Goal: Transaction & Acquisition: Book appointment/travel/reservation

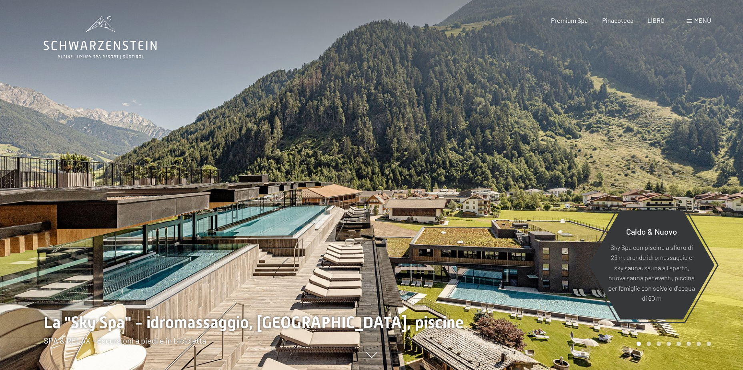
click at [692, 19] on span at bounding box center [690, 21] width 6 height 4
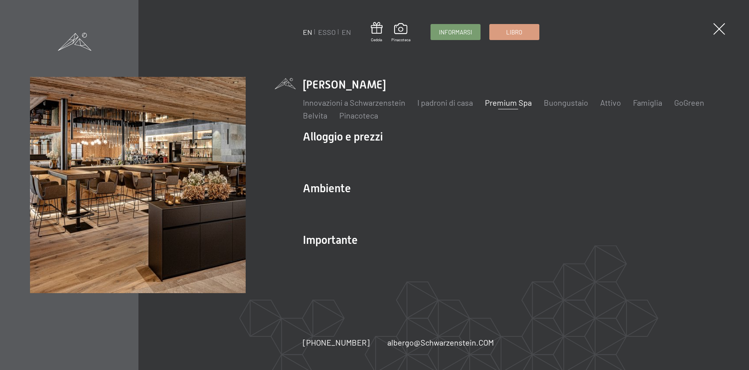
click at [516, 104] on link "Premium Spa" at bounding box center [508, 103] width 47 height 10
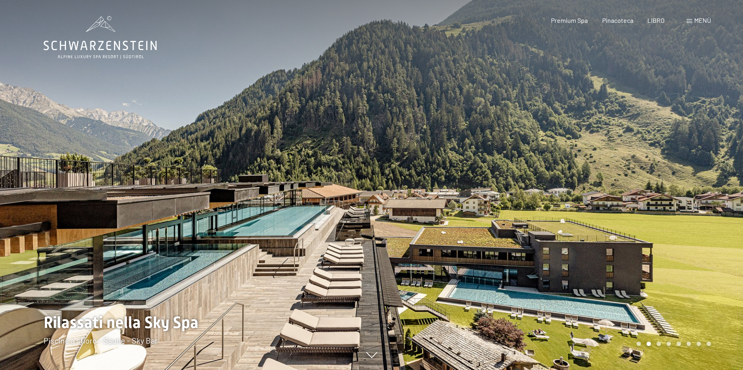
click at [602, 199] on div at bounding box center [558, 185] width 372 height 370
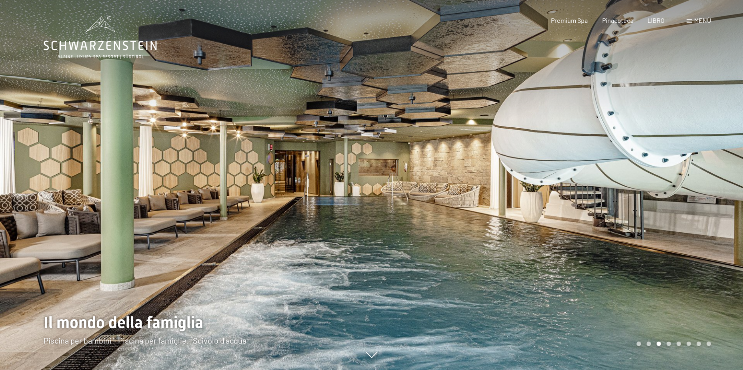
click at [696, 194] on div at bounding box center [558, 185] width 372 height 370
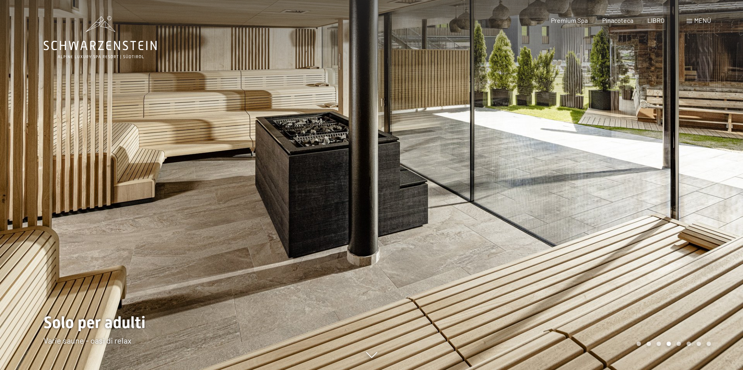
click at [702, 221] on div at bounding box center [558, 185] width 372 height 370
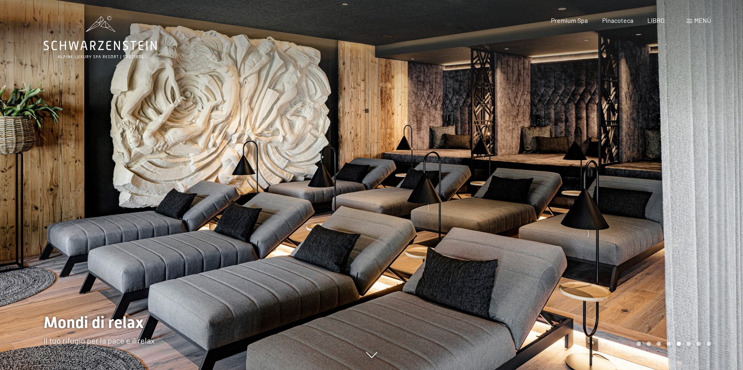
click at [702, 221] on div at bounding box center [558, 185] width 372 height 370
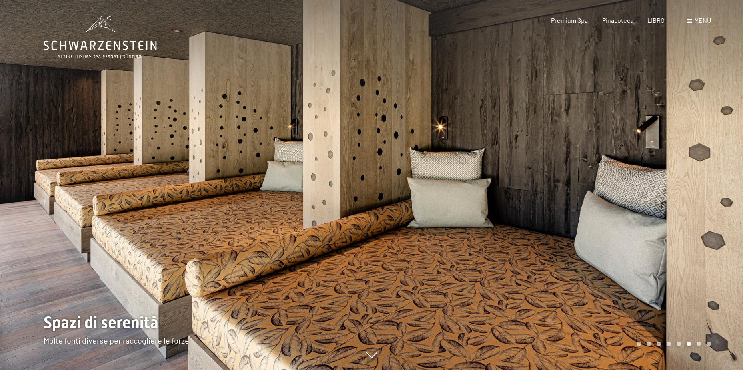
click at [702, 221] on div at bounding box center [558, 185] width 372 height 370
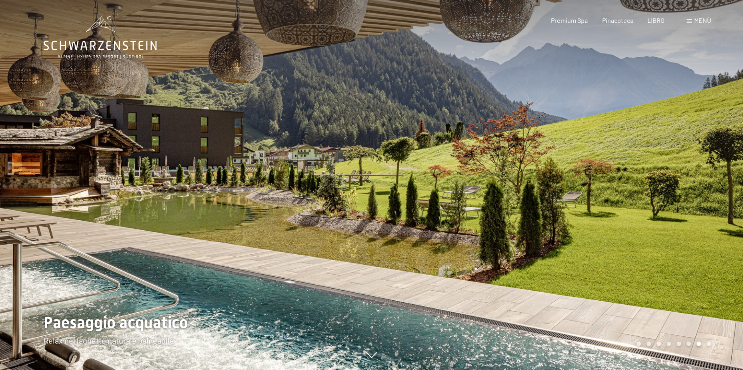
click at [702, 221] on div at bounding box center [558, 185] width 372 height 370
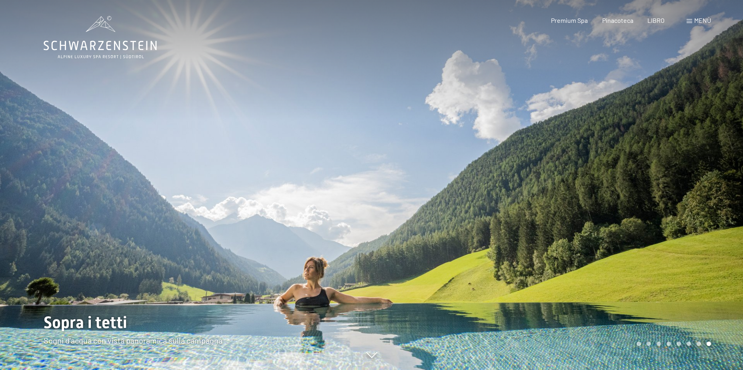
click at [702, 221] on div at bounding box center [558, 185] width 372 height 370
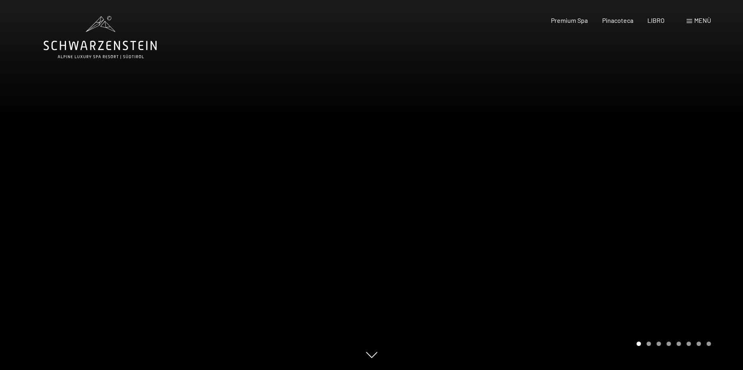
click at [702, 221] on div at bounding box center [558, 185] width 372 height 370
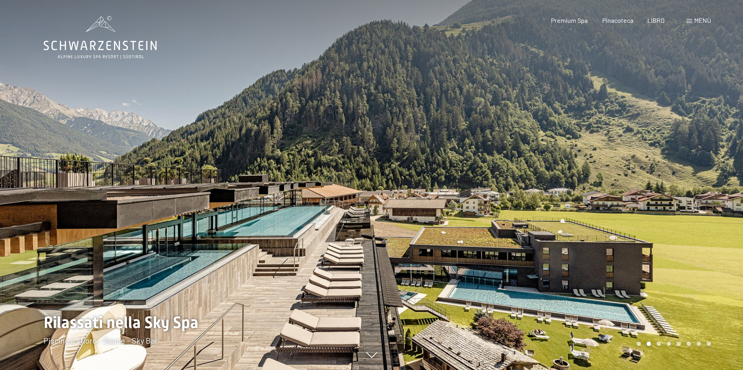
click at [690, 25] on div "Menù" at bounding box center [699, 20] width 24 height 9
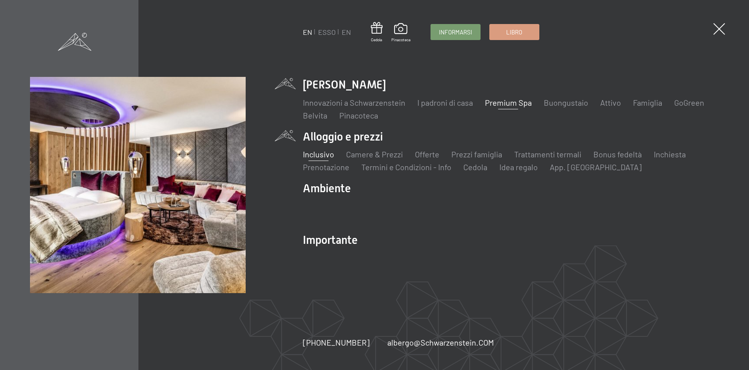
click at [331, 152] on link "Inclusivo" at bounding box center [318, 154] width 31 height 10
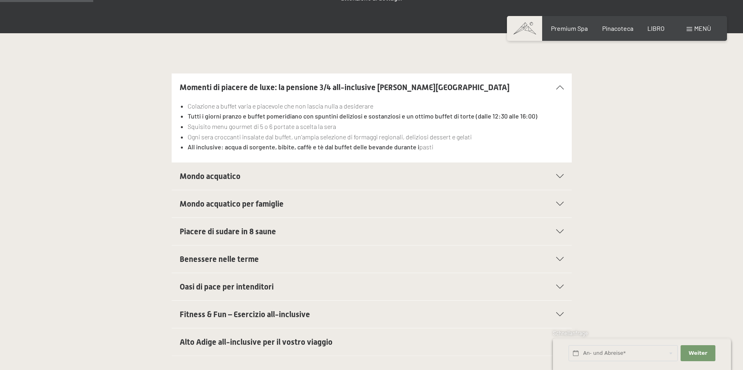
scroll to position [200, 0]
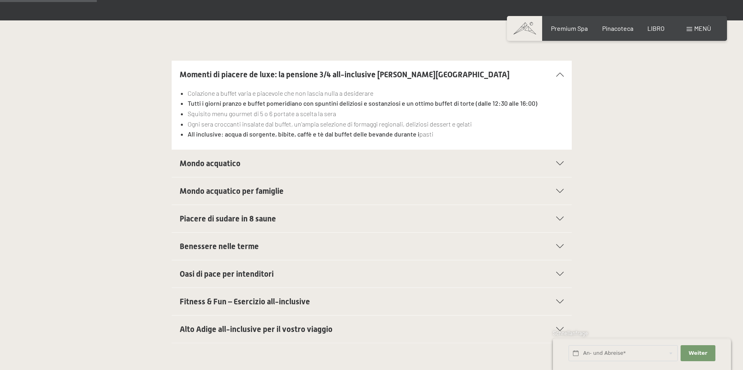
click at [559, 299] on icon at bounding box center [560, 301] width 8 height 4
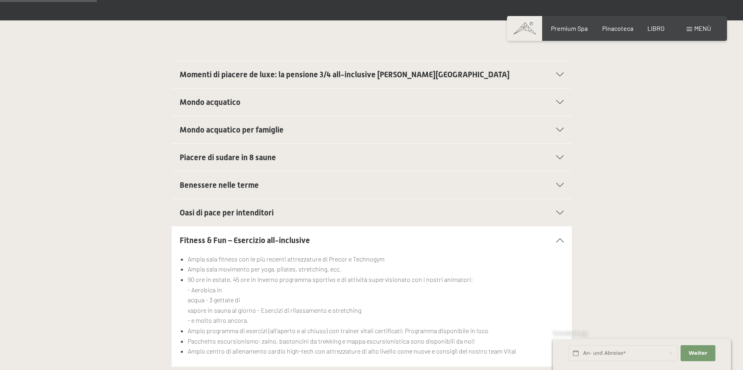
click at [556, 183] on div at bounding box center [555, 185] width 18 height 4
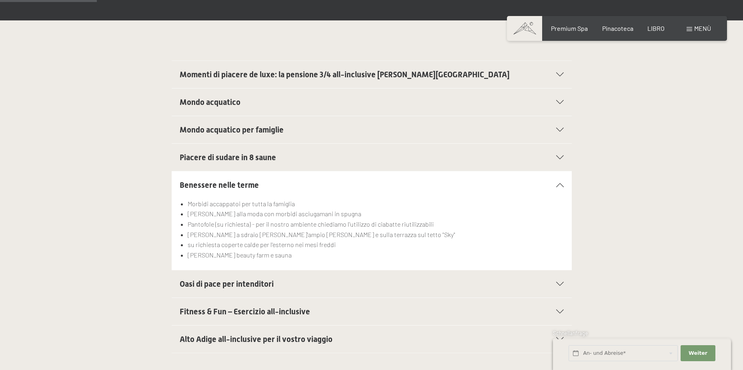
click at [558, 155] on icon at bounding box center [560, 157] width 8 height 4
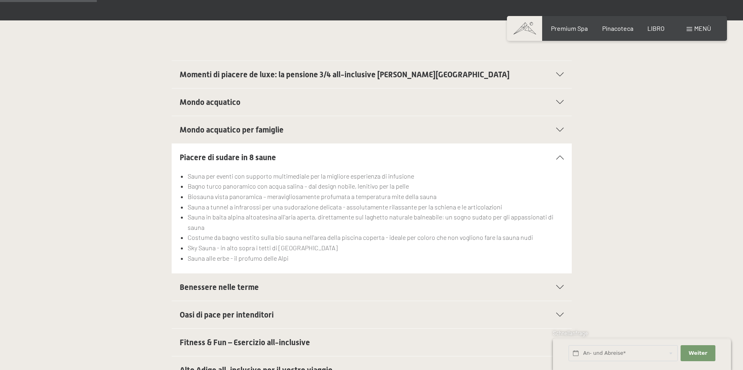
click at [558, 116] on div "Mondo acquatico per famiglie" at bounding box center [372, 129] width 384 height 27
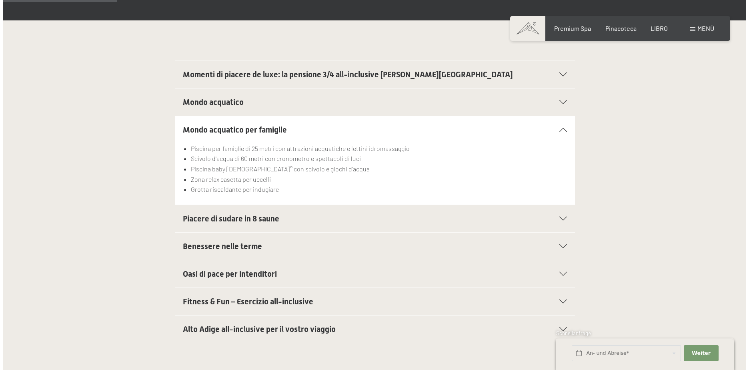
scroll to position [280, 0]
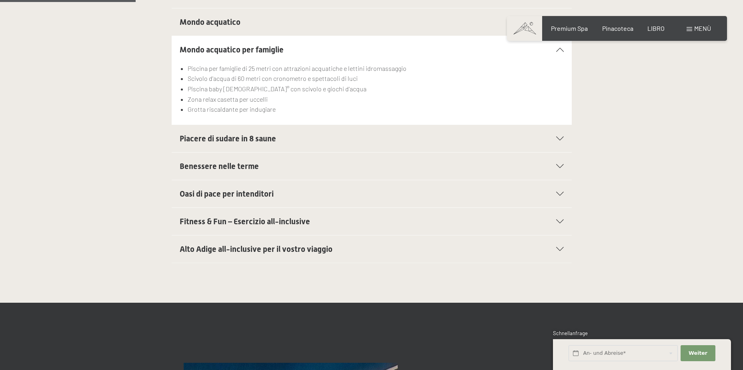
click at [552, 235] on div "Alto Adige all-inclusive per il vostro viaggio" at bounding box center [372, 248] width 384 height 27
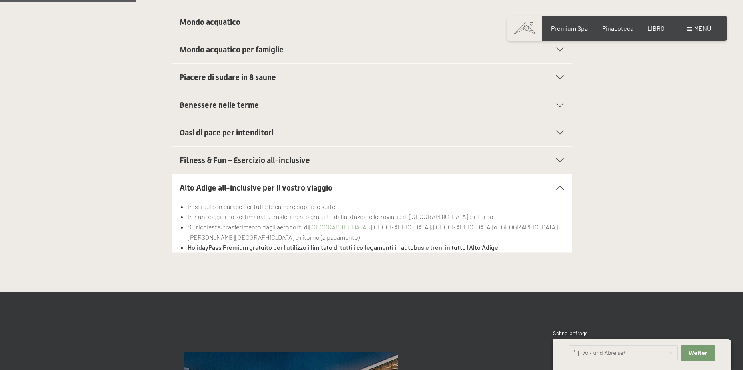
click at [314, 119] on div "Oasi di pace per intenditori" at bounding box center [372, 132] width 384 height 27
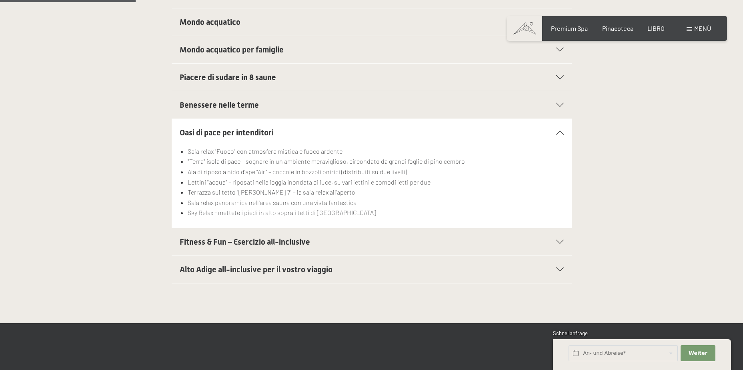
click at [694, 29] on span "Menù" at bounding box center [702, 28] width 17 height 8
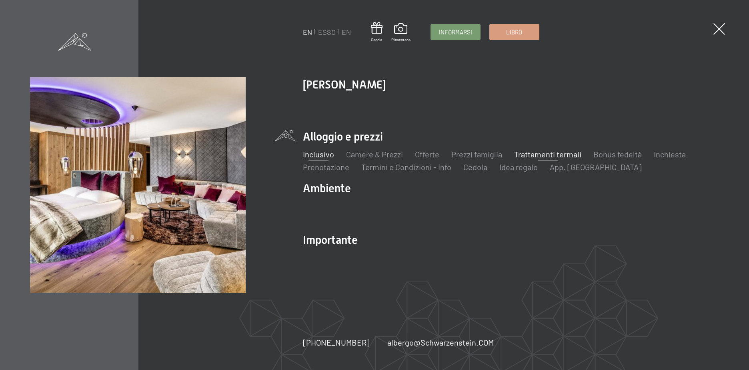
click at [551, 156] on link "Trattamenti termali" at bounding box center [547, 154] width 67 height 10
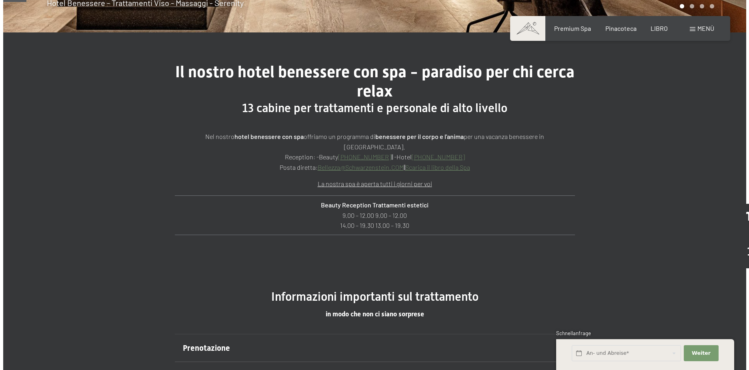
scroll to position [200, 0]
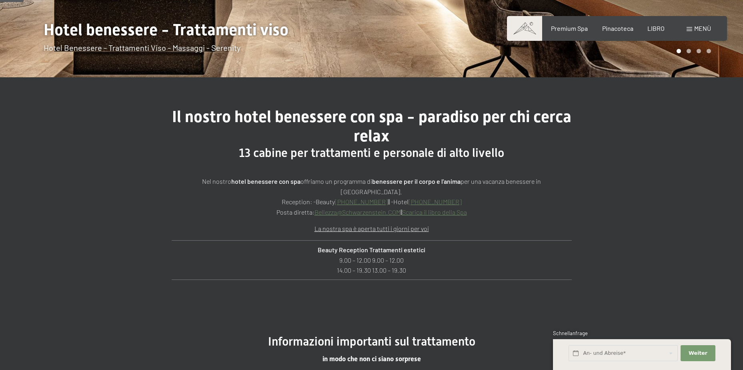
drag, startPoint x: 690, startPoint y: 29, endPoint x: 680, endPoint y: 32, distance: 10.8
click at [691, 29] on span at bounding box center [690, 29] width 6 height 4
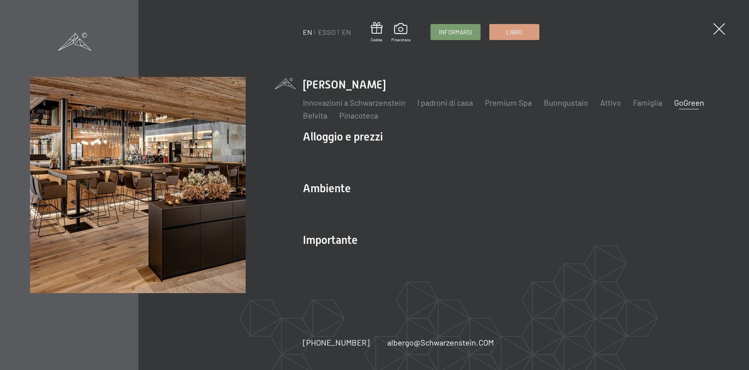
click at [686, 103] on link "GoGreen" at bounding box center [689, 103] width 30 height 10
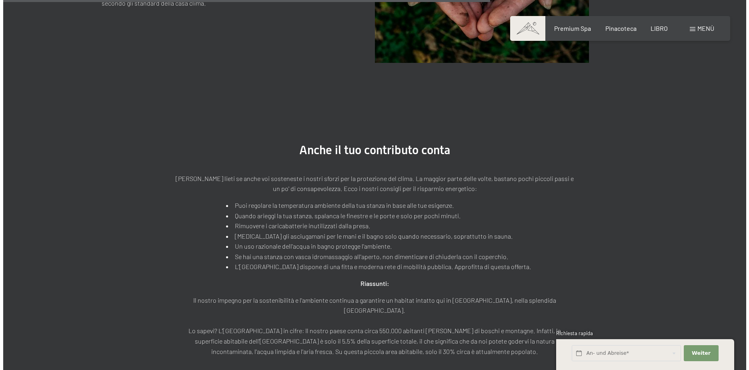
scroll to position [1481, 0]
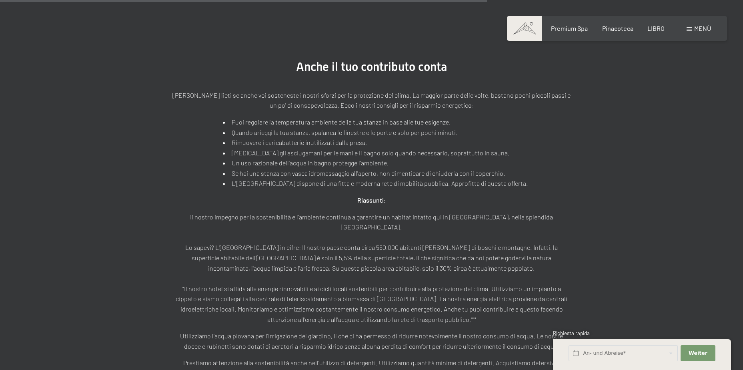
click at [700, 31] on span "Menù" at bounding box center [702, 28] width 17 height 8
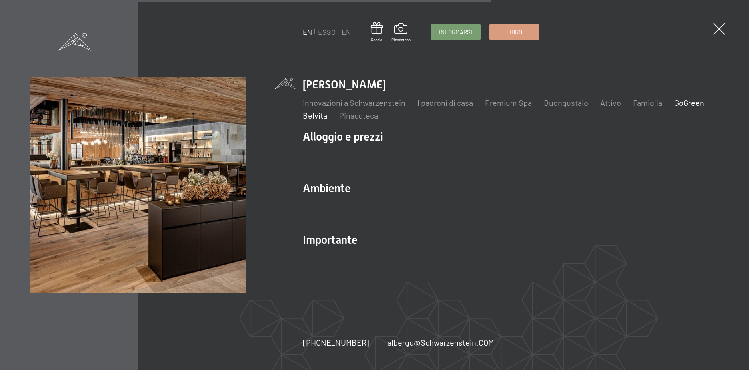
click at [310, 115] on link "Belvita" at bounding box center [315, 115] width 24 height 10
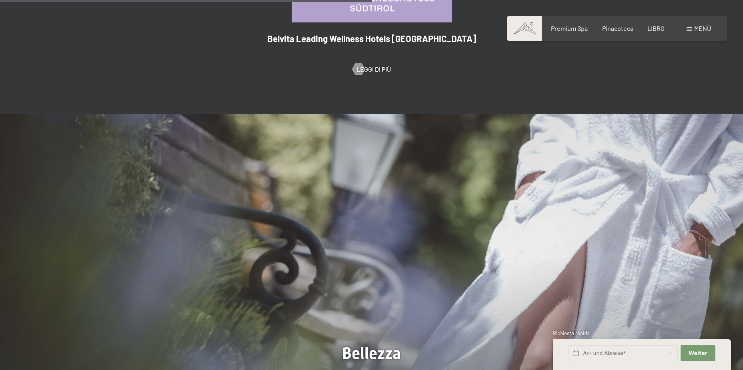
scroll to position [800, 0]
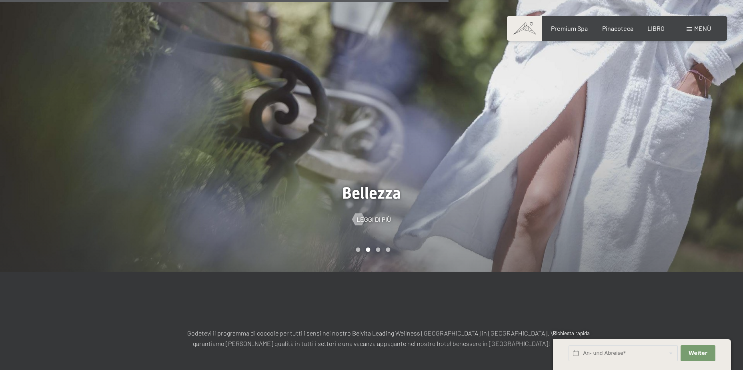
click at [678, 120] on div at bounding box center [558, 113] width 372 height 318
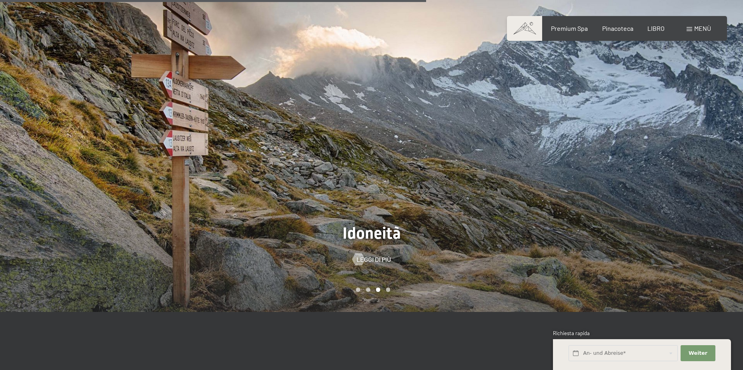
click at [698, 162] on div at bounding box center [558, 153] width 372 height 318
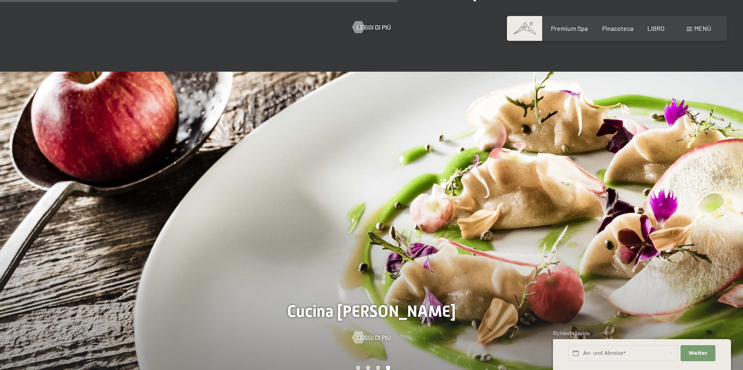
scroll to position [680, 0]
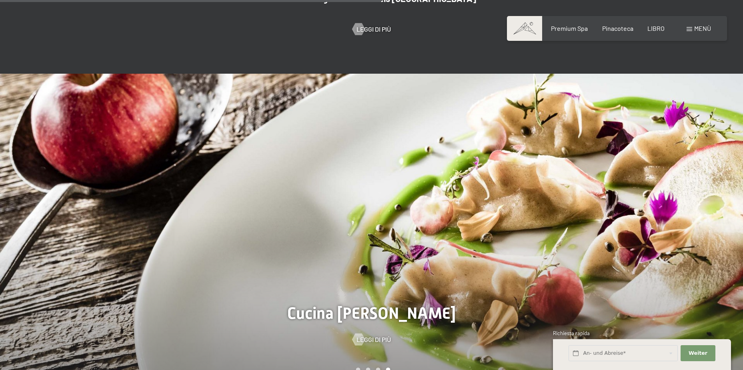
click at [688, 190] on div at bounding box center [558, 233] width 372 height 318
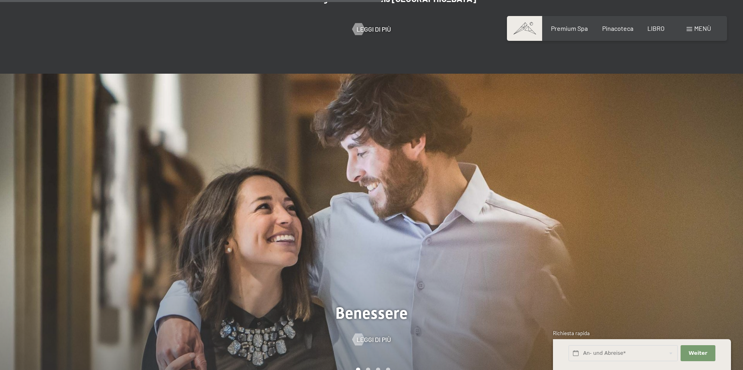
click at [685, 198] on div at bounding box center [558, 233] width 372 height 318
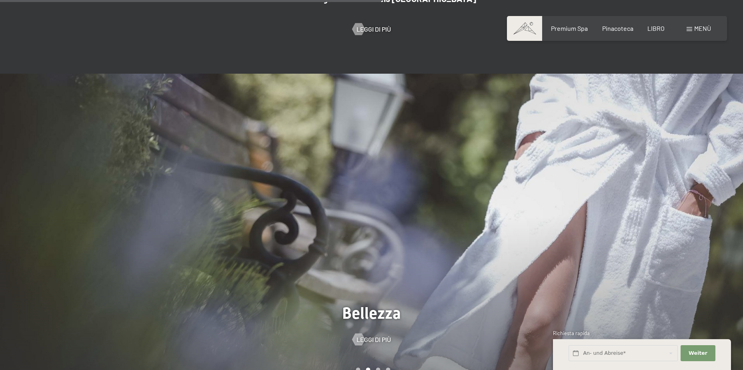
click at [685, 198] on div at bounding box center [558, 233] width 372 height 318
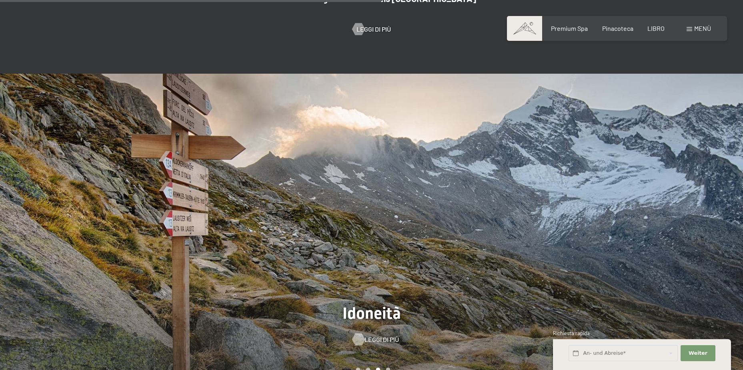
click at [367, 335] on span "Leggi di più" at bounding box center [382, 339] width 34 height 9
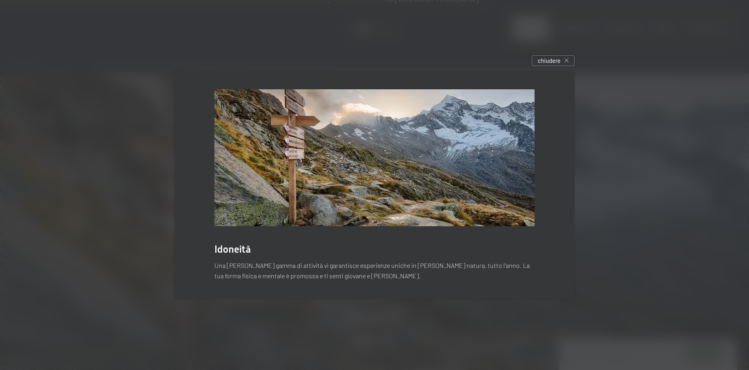
click at [563, 61] on div "chiudere" at bounding box center [553, 60] width 43 height 11
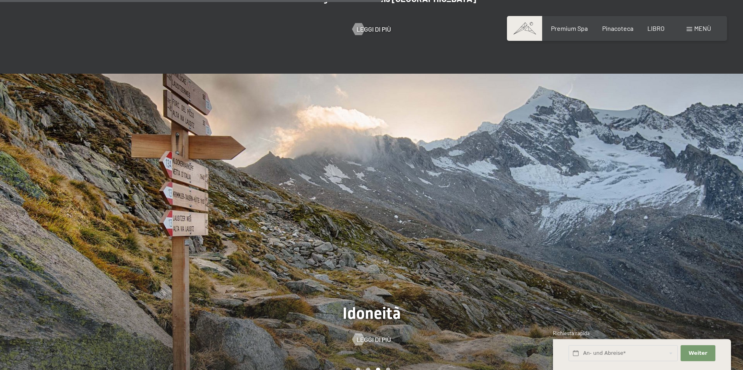
click at [77, 205] on div at bounding box center [186, 233] width 372 height 318
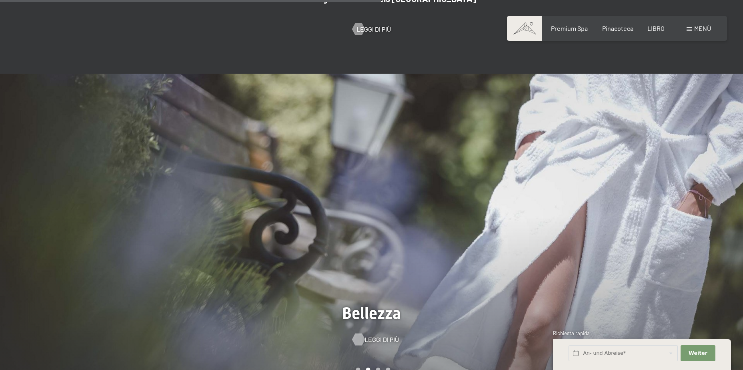
click at [373, 335] on span "Leggi di più" at bounding box center [382, 339] width 34 height 9
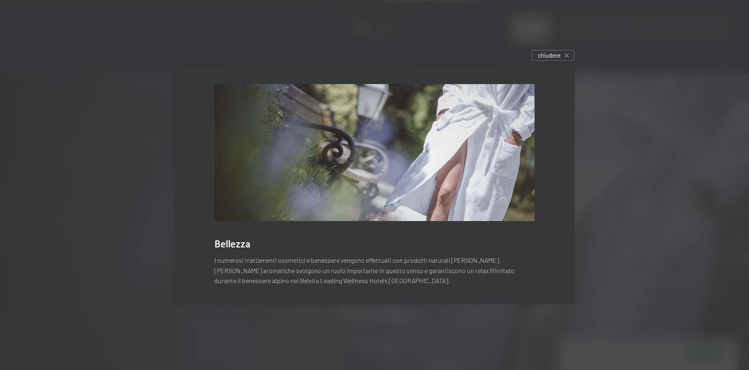
drag, startPoint x: 620, startPoint y: 179, endPoint x: 602, endPoint y: 114, distance: 67.8
click at [620, 178] on div at bounding box center [374, 185] width 749 height 370
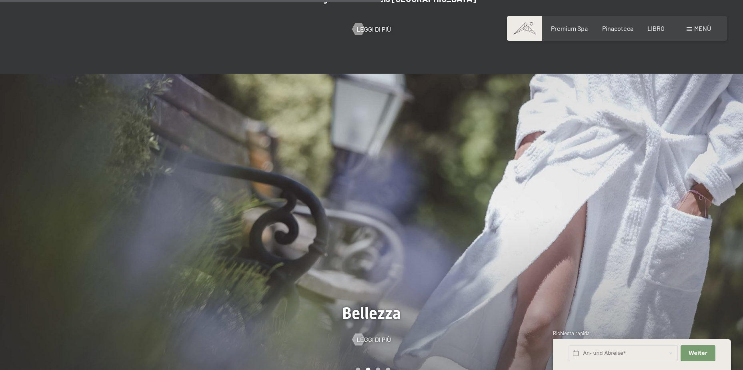
drag, startPoint x: 674, startPoint y: 181, endPoint x: 678, endPoint y: 186, distance: 6.5
click at [674, 182] on div at bounding box center [558, 233] width 372 height 318
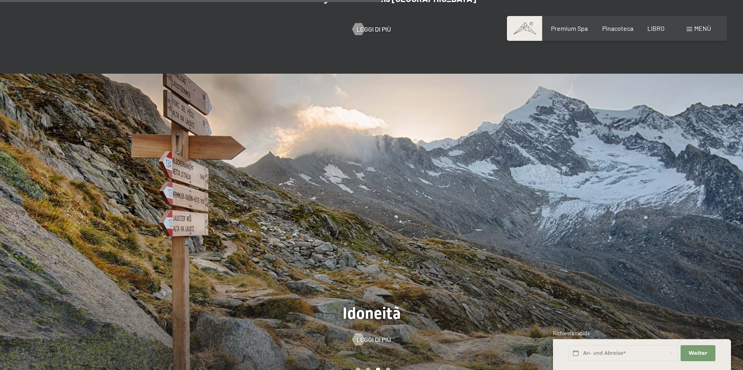
click at [681, 189] on div at bounding box center [558, 233] width 372 height 318
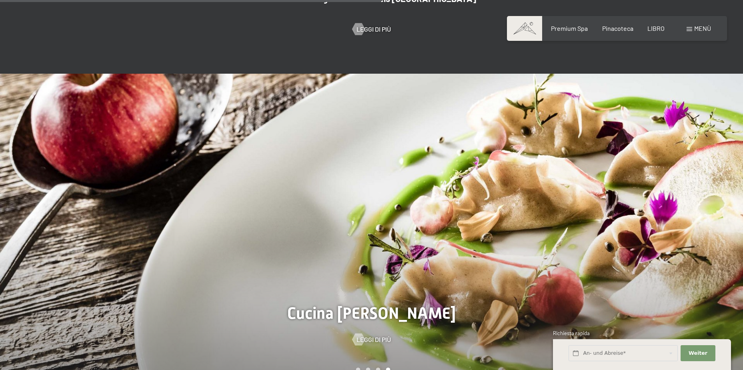
click at [681, 189] on div at bounding box center [558, 233] width 372 height 318
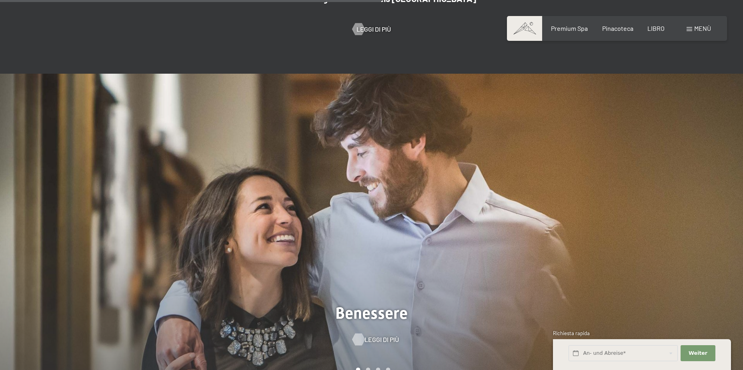
click at [374, 335] on span "Leggi di più" at bounding box center [382, 339] width 34 height 9
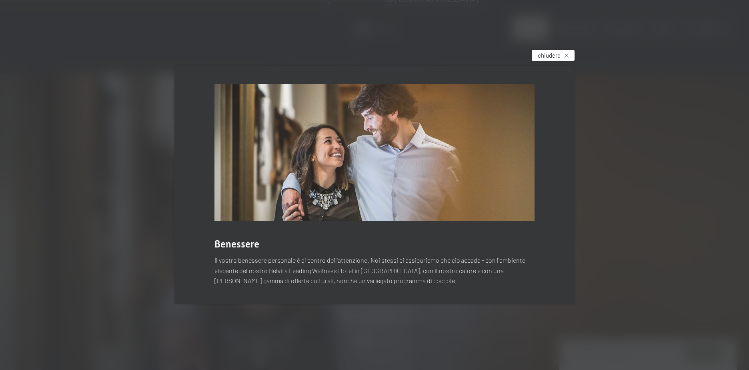
click at [542, 51] on div "chiudere" at bounding box center [553, 55] width 43 height 11
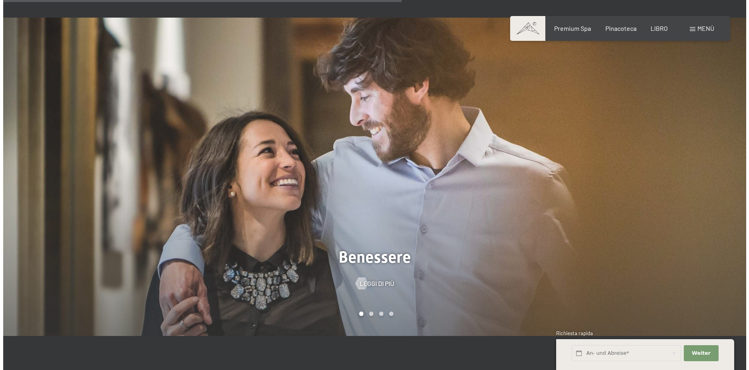
scroll to position [800, 0]
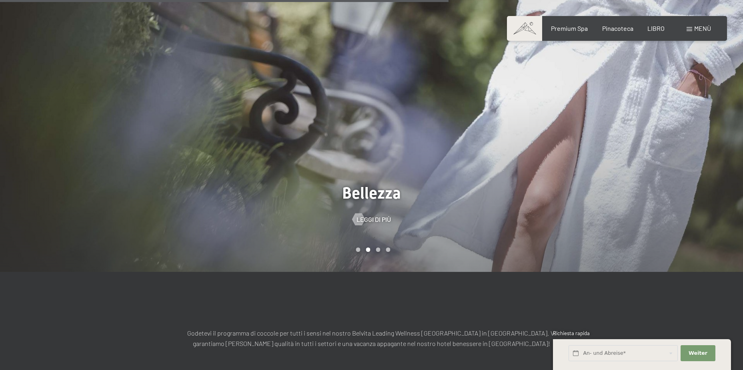
click at [691, 29] on span at bounding box center [690, 29] width 6 height 4
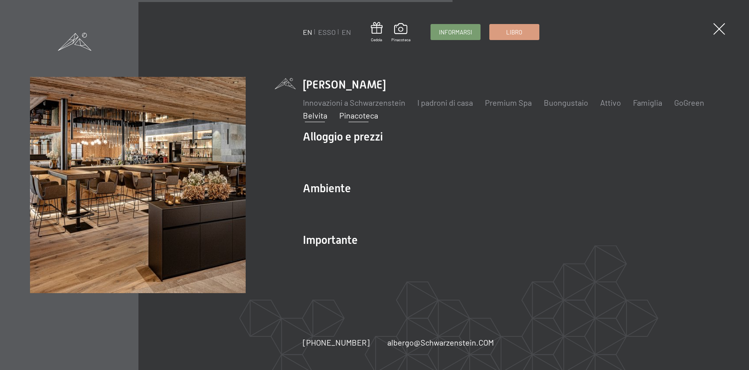
click at [359, 118] on link "Pinacoteca" at bounding box center [358, 115] width 39 height 10
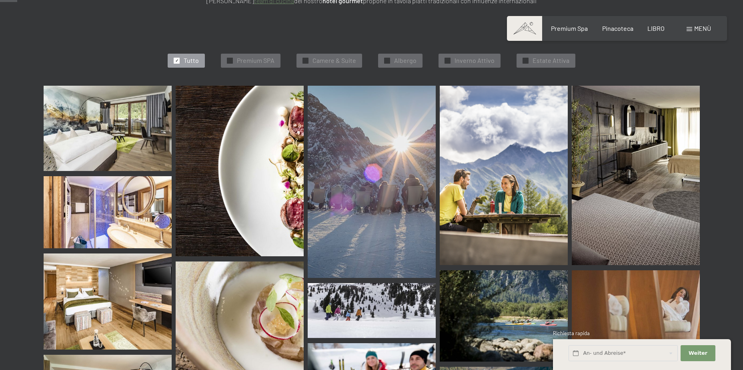
scroll to position [240, 0]
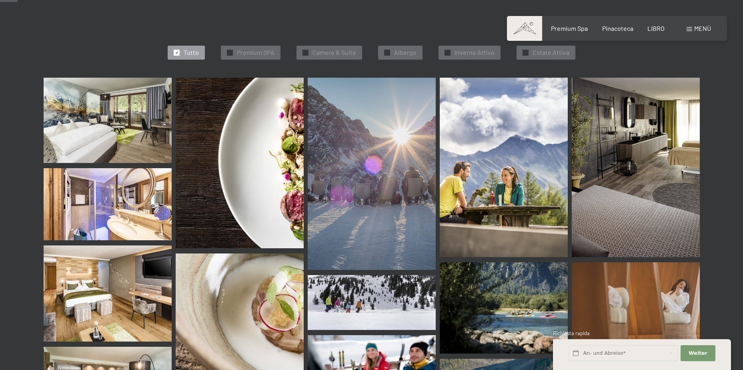
click at [134, 112] on img at bounding box center [108, 120] width 128 height 85
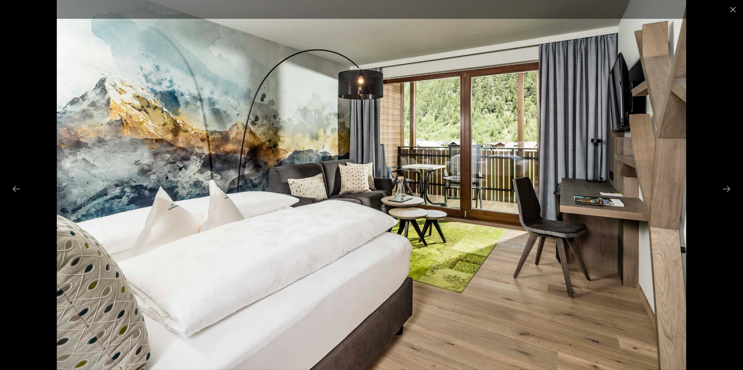
click at [462, 170] on img at bounding box center [372, 185] width 630 height 370
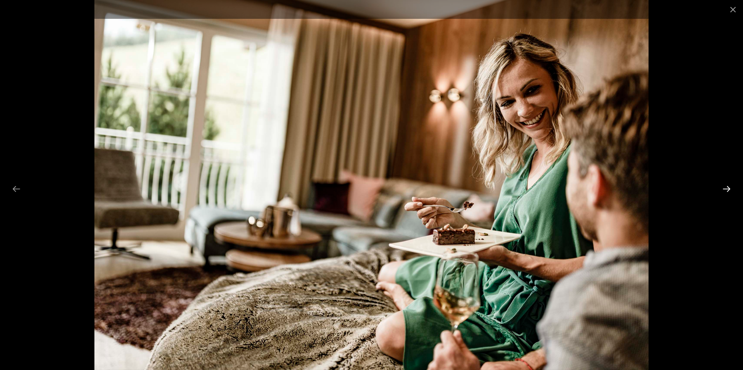
click at [723, 194] on button "Diapositiva successiva" at bounding box center [726, 189] width 17 height 16
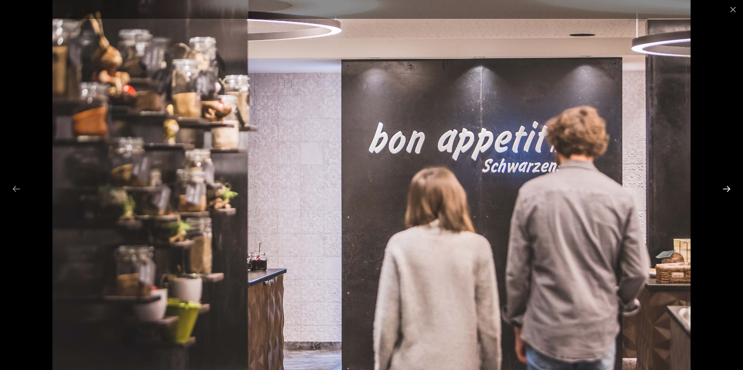
click at [722, 193] on button "Diapositiva successiva" at bounding box center [726, 189] width 17 height 16
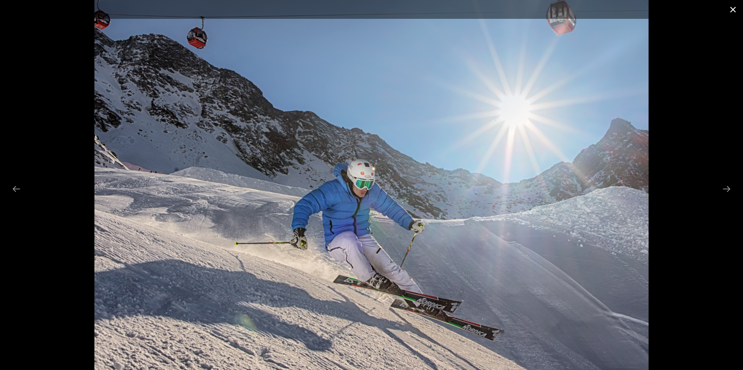
click at [729, 3] on button "Chiudi galleria" at bounding box center [733, 9] width 20 height 19
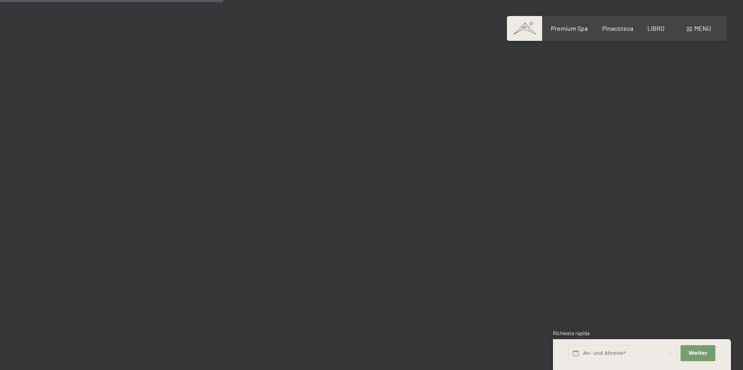
scroll to position [3122, 0]
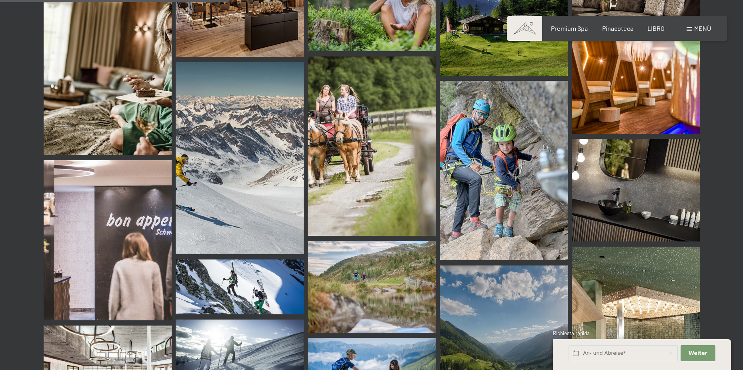
click at [638, 91] on img at bounding box center [636, 86] width 128 height 96
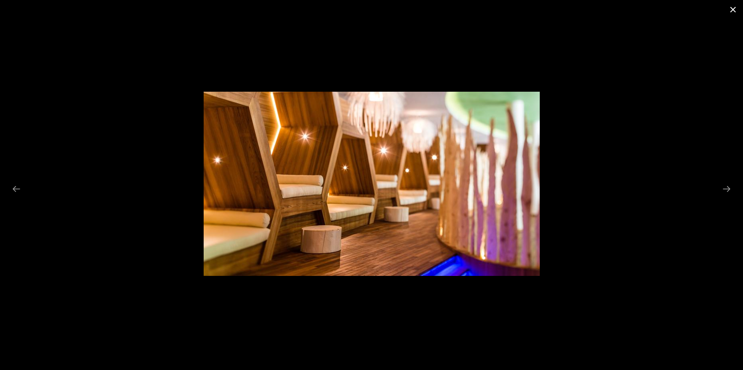
click at [738, 5] on button "Chiudi galleria" at bounding box center [733, 9] width 20 height 19
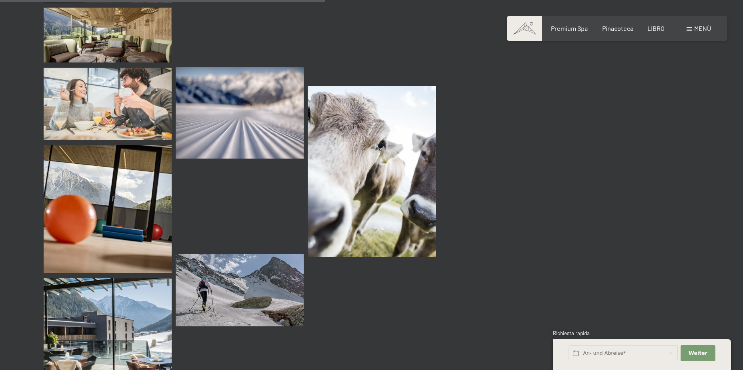
scroll to position [4523, 0]
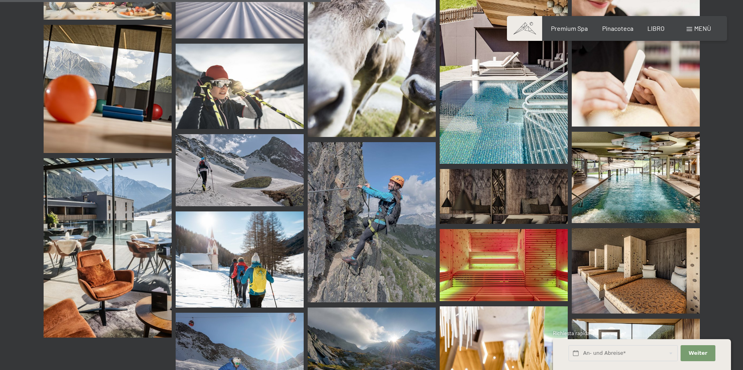
click at [630, 166] on img at bounding box center [636, 178] width 128 height 92
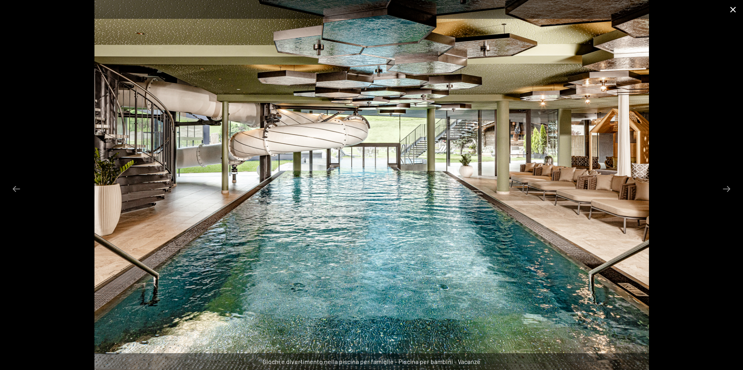
click at [736, 10] on button "Chiudi galleria" at bounding box center [733, 9] width 20 height 19
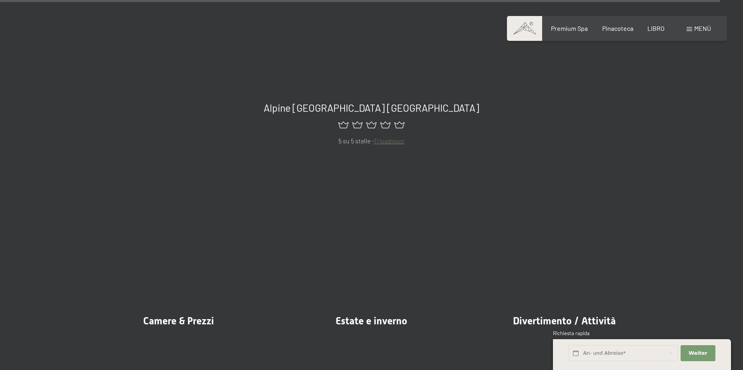
scroll to position [9846, 0]
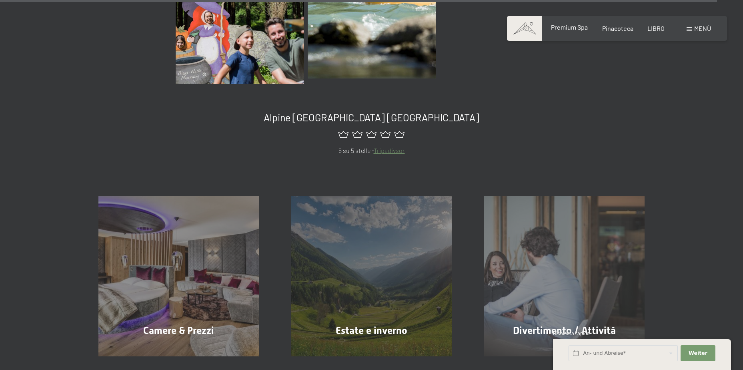
click at [572, 30] on span "Premium Spa" at bounding box center [569, 27] width 37 height 8
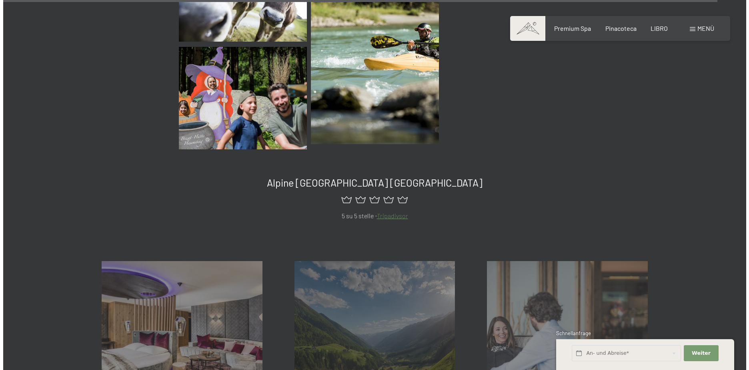
scroll to position [9760, 0]
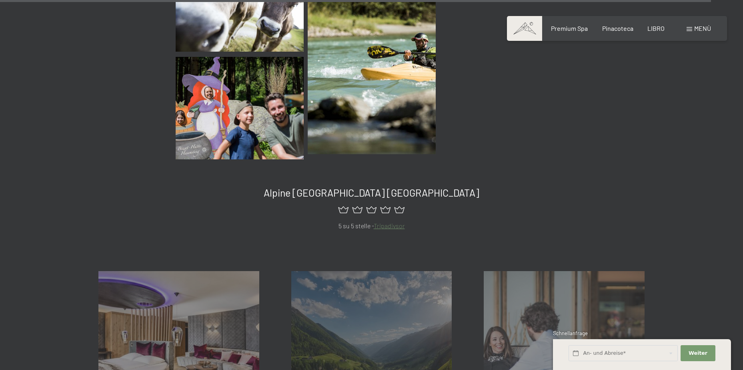
click at [690, 29] on span at bounding box center [690, 29] width 6 height 4
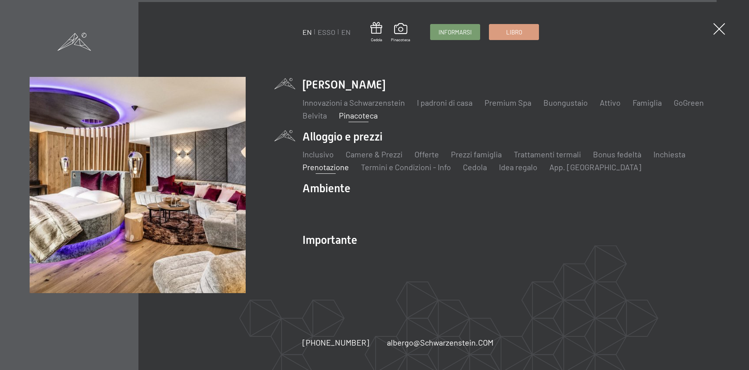
click at [338, 166] on link "Prenotazione" at bounding box center [326, 167] width 46 height 10
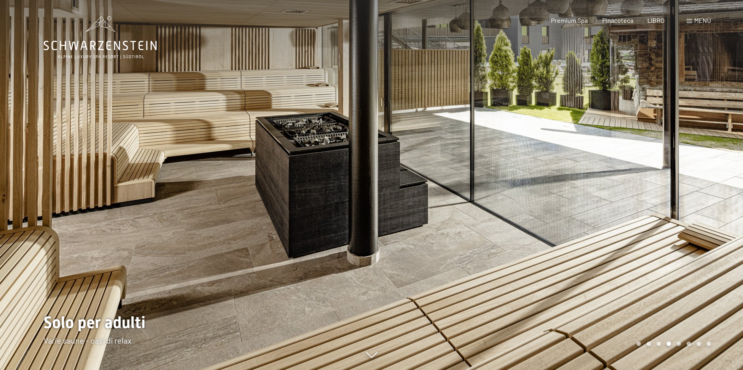
click at [681, 208] on div at bounding box center [558, 185] width 372 height 370
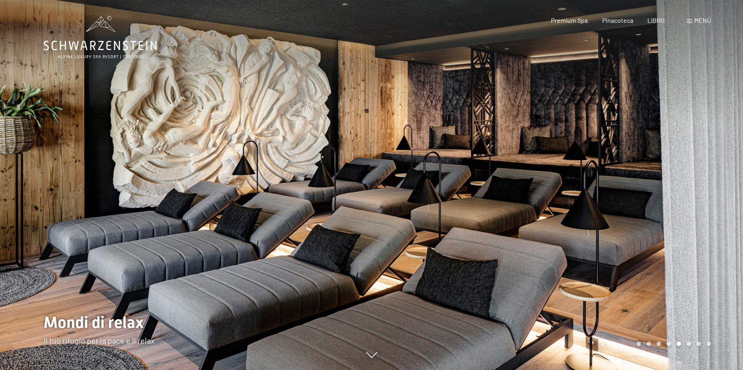
click at [694, 192] on div at bounding box center [558, 185] width 372 height 370
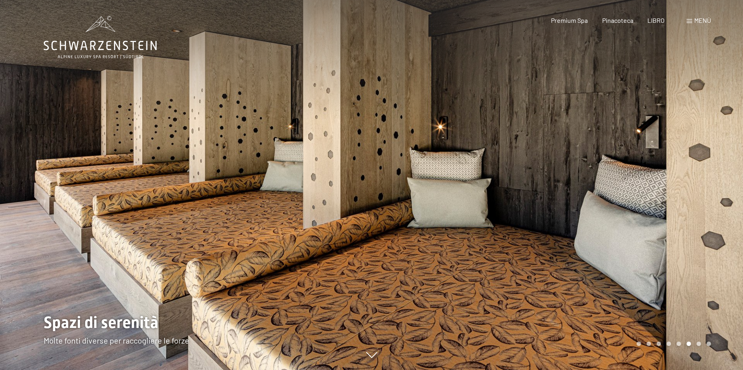
click at [694, 197] on div at bounding box center [558, 185] width 372 height 370
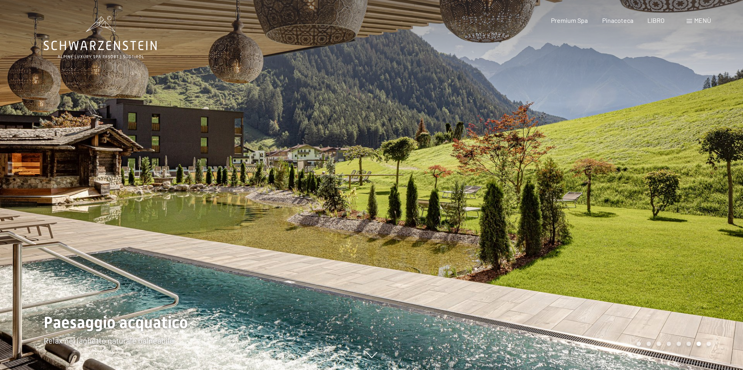
click at [701, 204] on div at bounding box center [558, 185] width 372 height 370
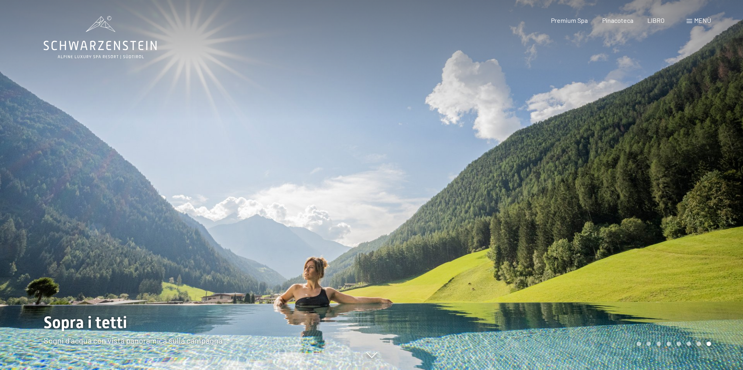
click at [701, 204] on div at bounding box center [558, 185] width 372 height 370
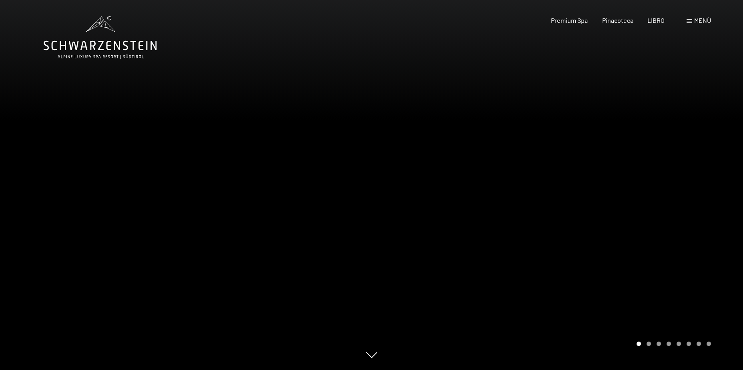
click at [701, 204] on div at bounding box center [558, 185] width 372 height 370
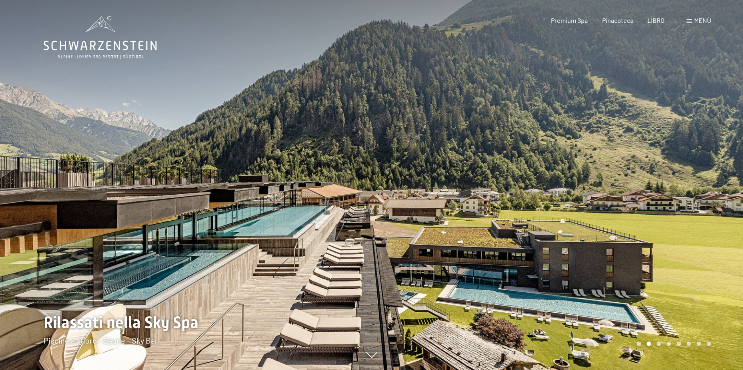
click at [704, 196] on div at bounding box center [558, 185] width 372 height 370
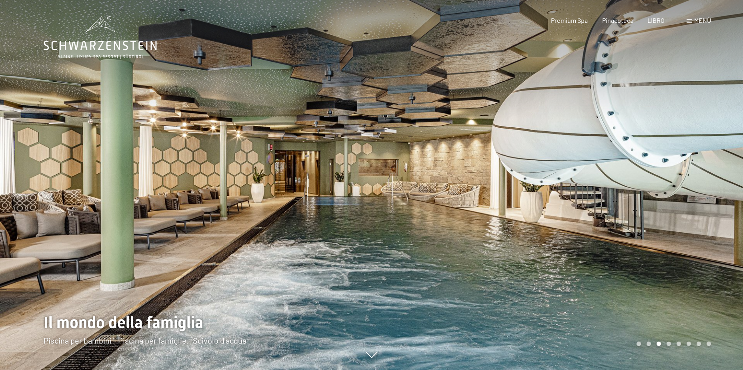
click at [704, 196] on div at bounding box center [558, 185] width 372 height 370
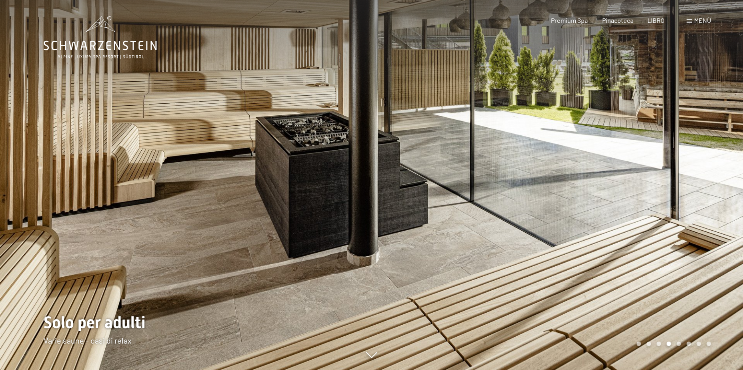
click at [705, 196] on div at bounding box center [558, 185] width 372 height 370
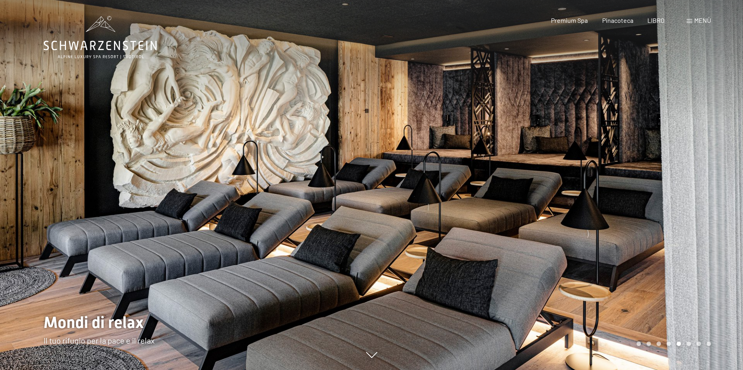
click at [705, 196] on div at bounding box center [558, 185] width 372 height 370
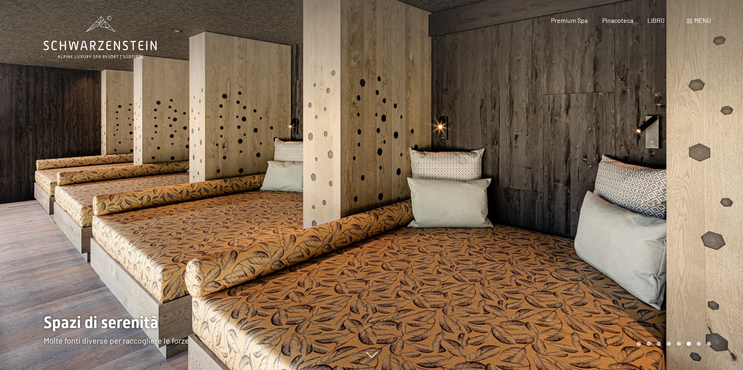
click at [704, 200] on div at bounding box center [558, 185] width 372 height 370
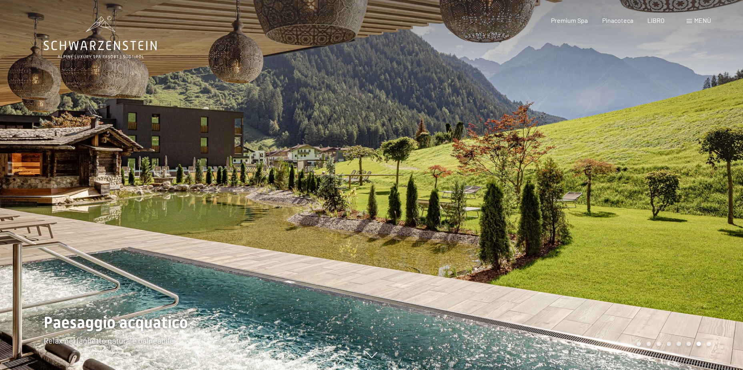
click at [704, 200] on div at bounding box center [558, 185] width 372 height 370
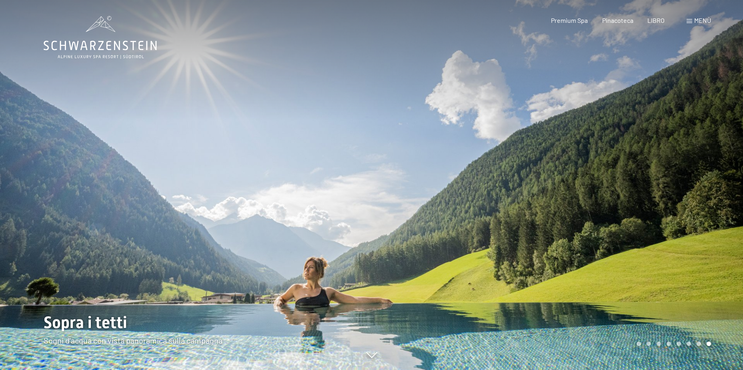
click at [704, 199] on div at bounding box center [558, 185] width 372 height 370
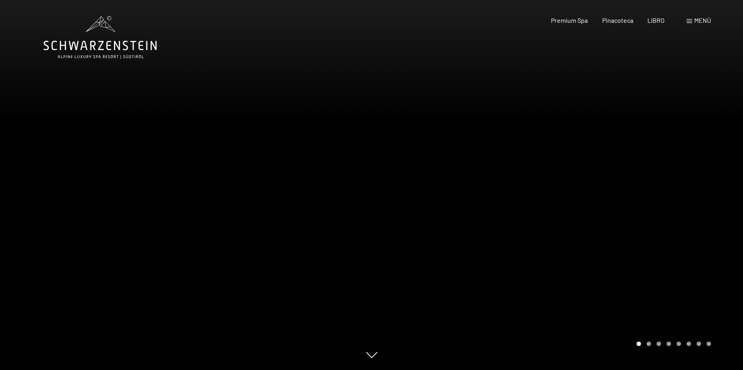
click at [704, 199] on div at bounding box center [558, 185] width 372 height 370
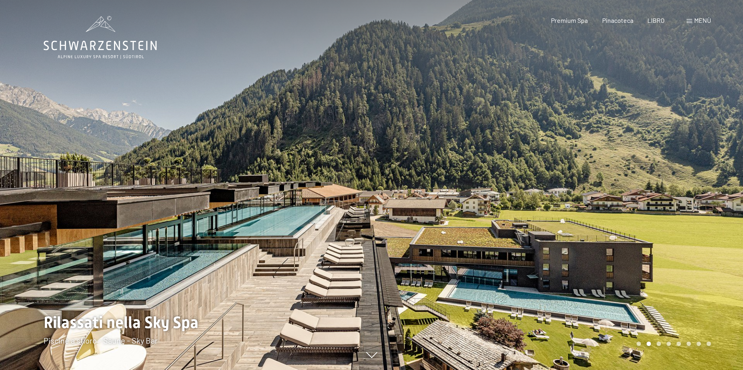
click at [704, 199] on div at bounding box center [558, 185] width 372 height 370
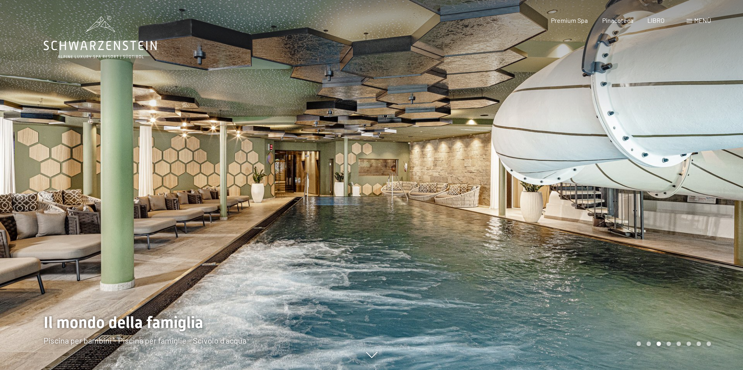
click at [695, 237] on div at bounding box center [558, 185] width 372 height 370
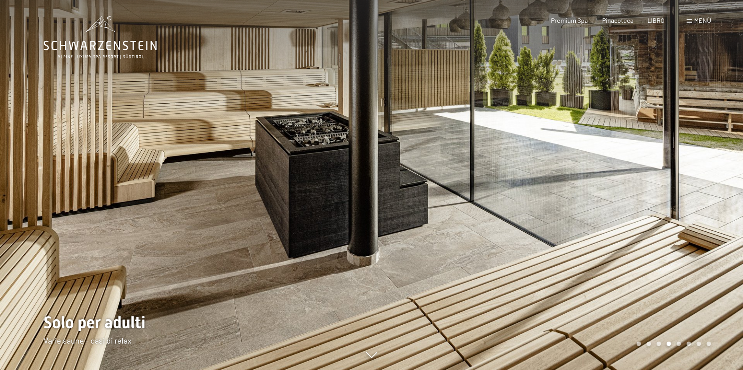
click at [708, 218] on div at bounding box center [558, 185] width 372 height 370
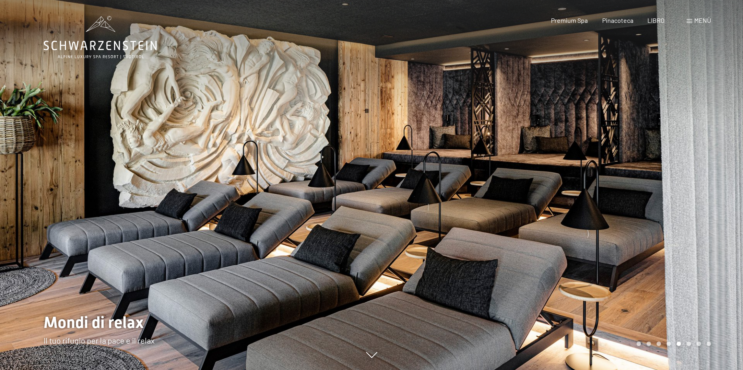
click at [709, 218] on div at bounding box center [558, 185] width 372 height 370
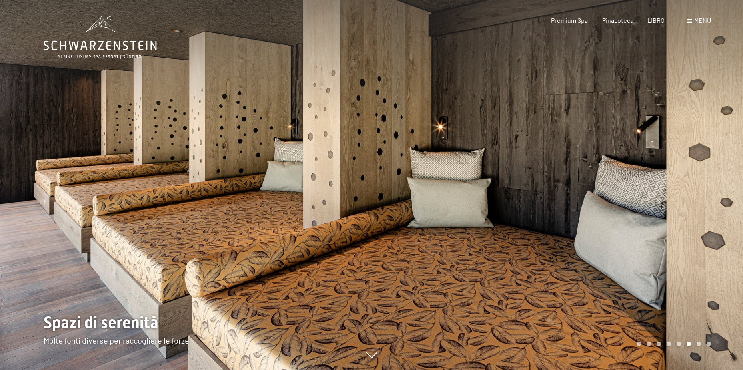
click at [709, 218] on div at bounding box center [558, 185] width 372 height 370
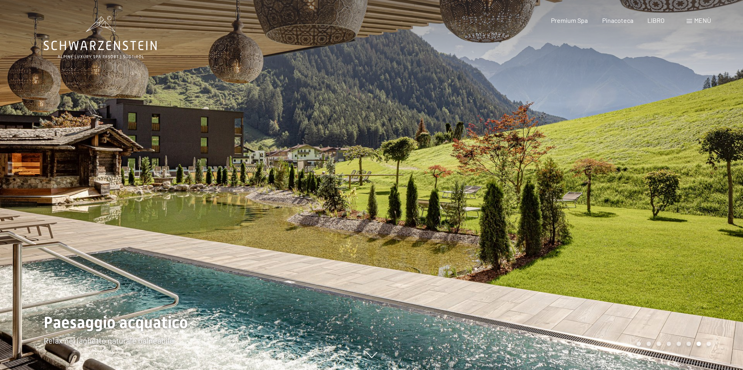
click at [709, 218] on div at bounding box center [558, 185] width 372 height 370
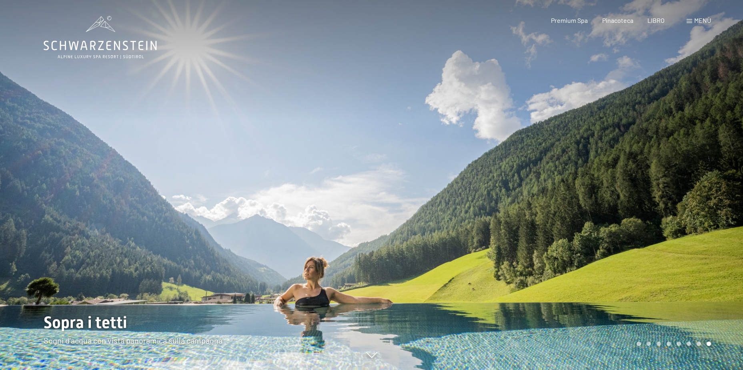
click at [709, 218] on div at bounding box center [558, 185] width 372 height 370
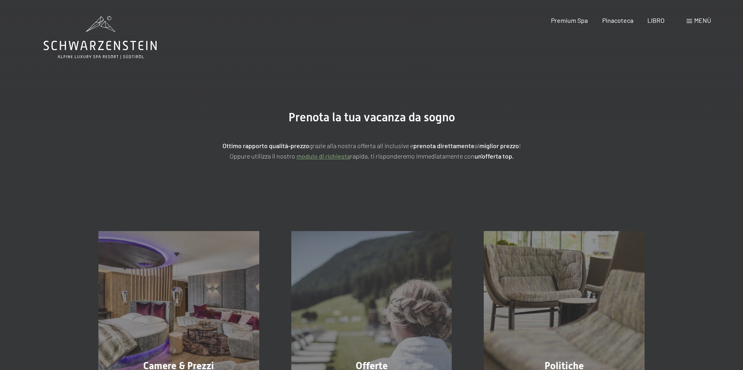
click at [692, 21] on span at bounding box center [690, 21] width 6 height 4
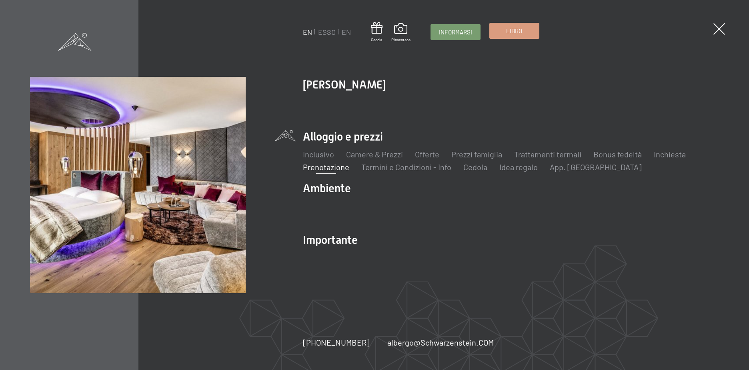
click at [526, 33] on link "Libro" at bounding box center [514, 30] width 49 height 15
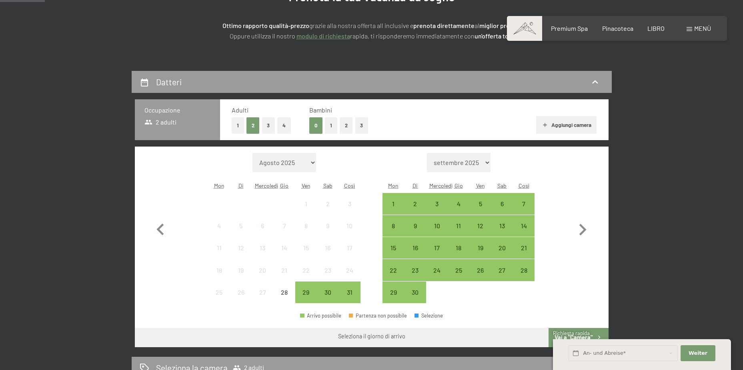
scroll to position [200, 0]
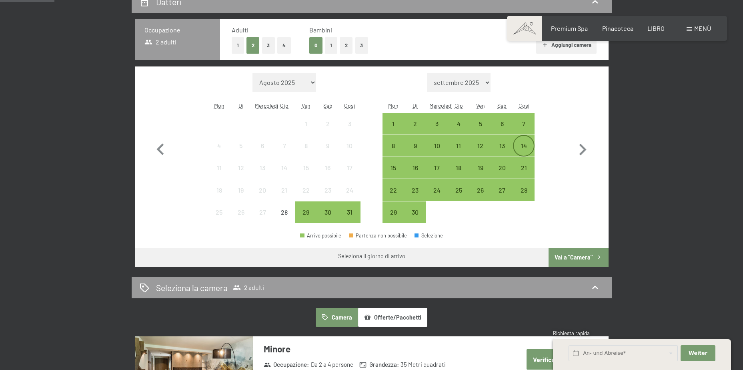
click at [528, 146] on div "14" at bounding box center [524, 152] width 20 height 20
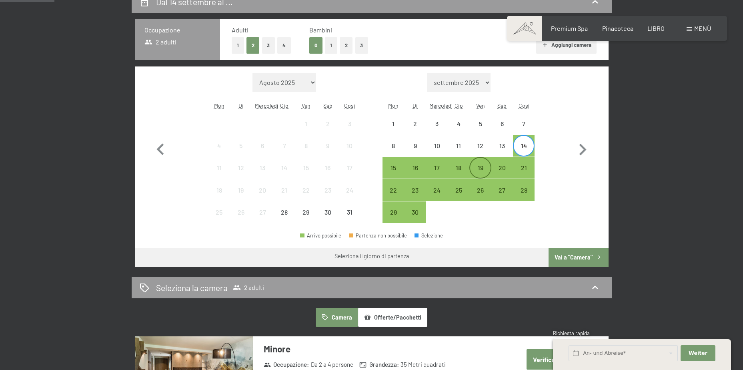
click at [484, 168] on div "19" at bounding box center [480, 174] width 20 height 20
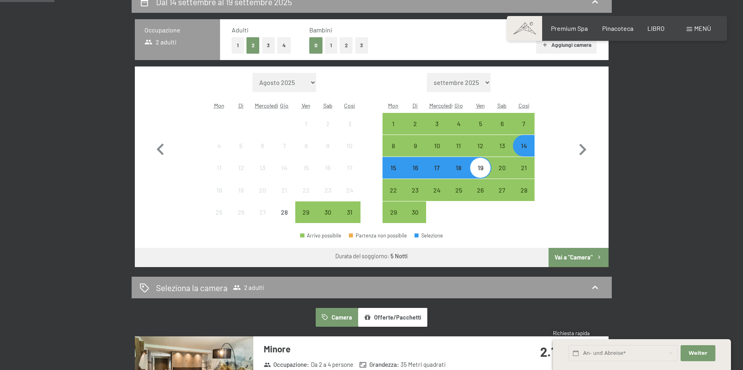
click at [578, 259] on font "Vai a "Camera"" at bounding box center [574, 257] width 38 height 7
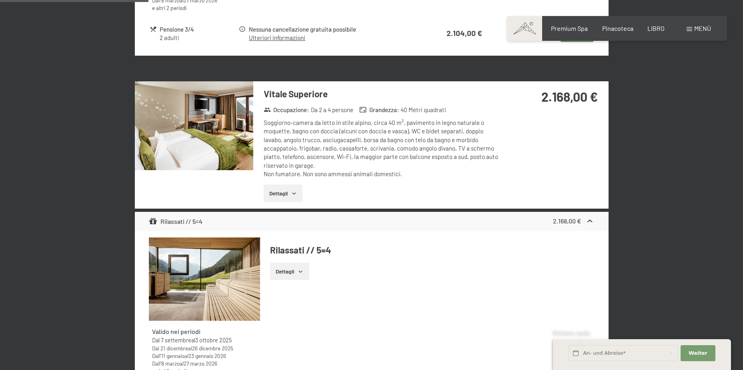
scroll to position [551, 0]
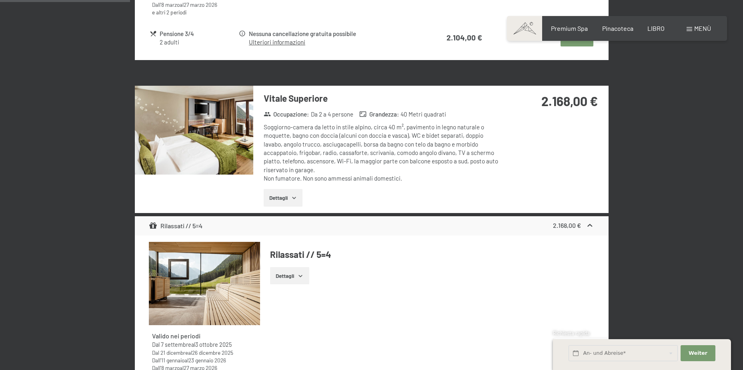
click at [210, 134] on img at bounding box center [194, 130] width 118 height 89
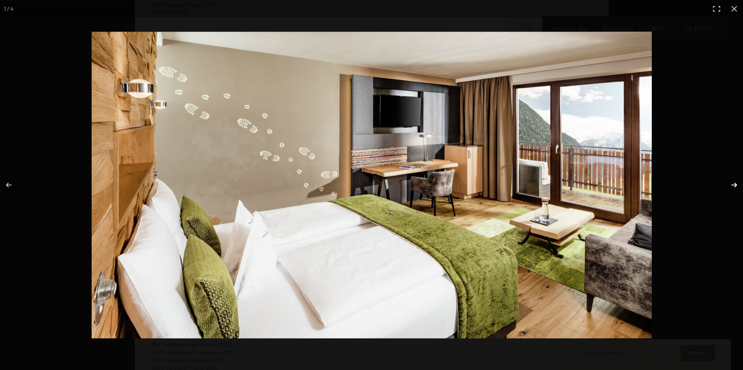
click at [730, 183] on button "button" at bounding box center [729, 185] width 28 height 40
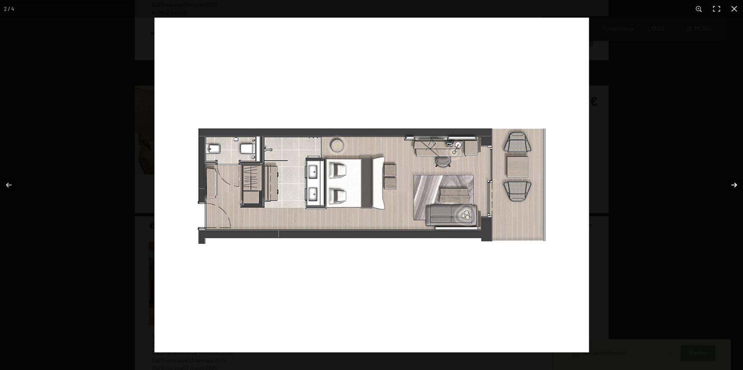
click at [730, 183] on button "button" at bounding box center [729, 185] width 28 height 40
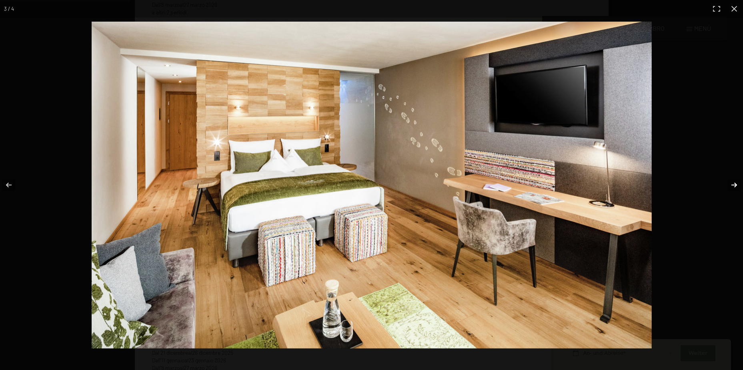
click at [730, 184] on button "button" at bounding box center [729, 185] width 28 height 40
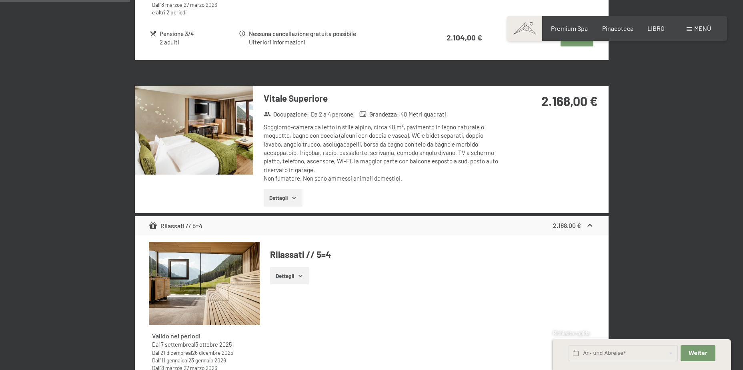
click at [0, 0] on button "button" at bounding box center [0, 0] width 0 height 0
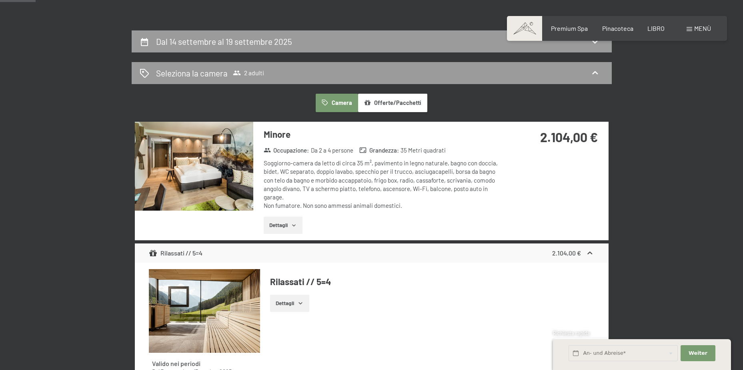
scroll to position [151, 0]
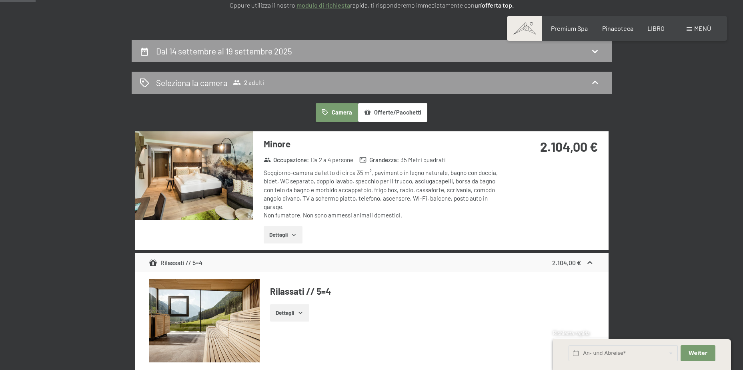
click at [200, 181] on img at bounding box center [194, 175] width 118 height 89
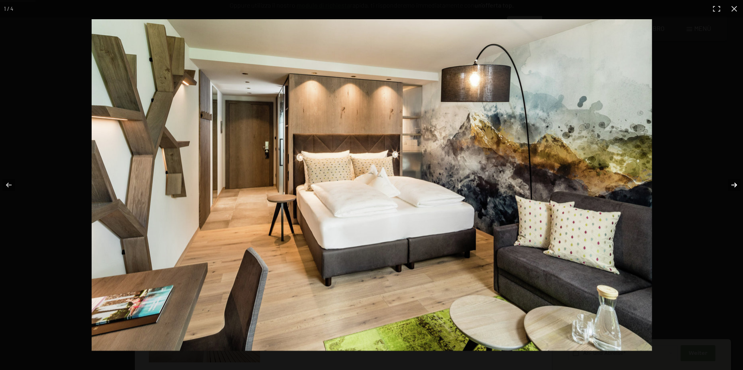
click at [733, 185] on button "button" at bounding box center [729, 185] width 28 height 40
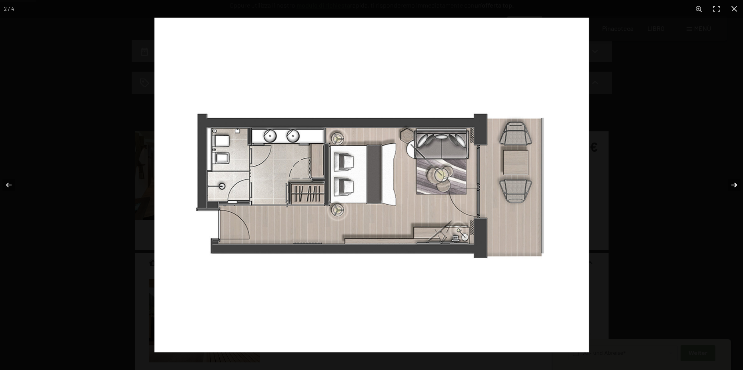
click at [733, 185] on button "button" at bounding box center [729, 185] width 28 height 40
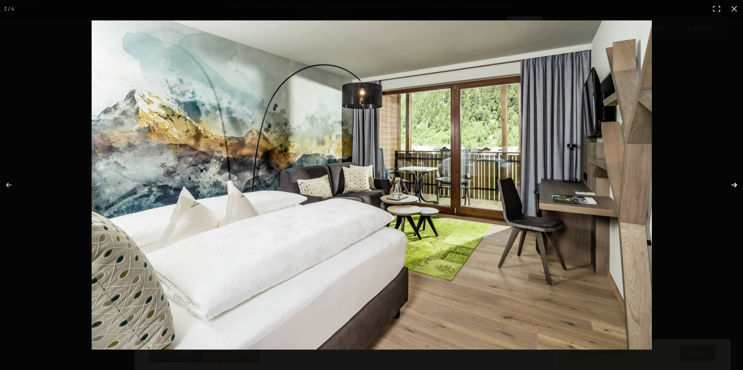
click at [733, 185] on button "button" at bounding box center [729, 185] width 28 height 40
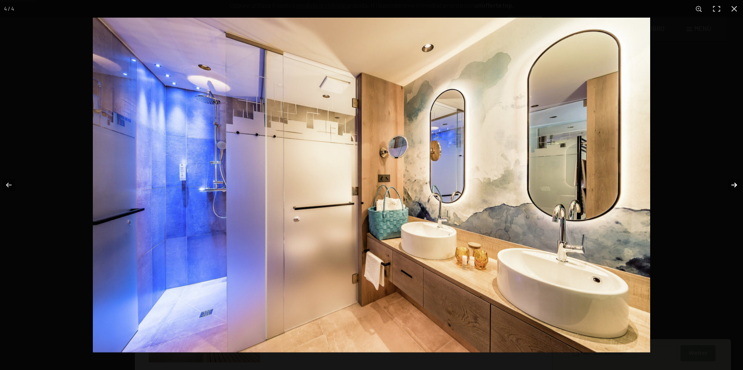
click at [733, 185] on button "button" at bounding box center [729, 185] width 28 height 40
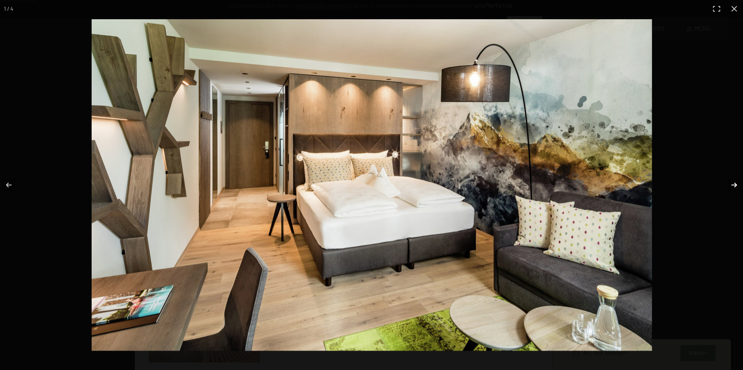
click at [733, 185] on button "button" at bounding box center [729, 185] width 28 height 40
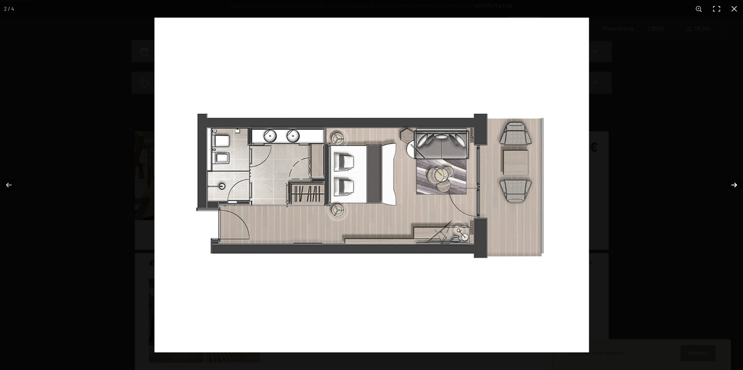
click at [733, 185] on button "button" at bounding box center [729, 185] width 28 height 40
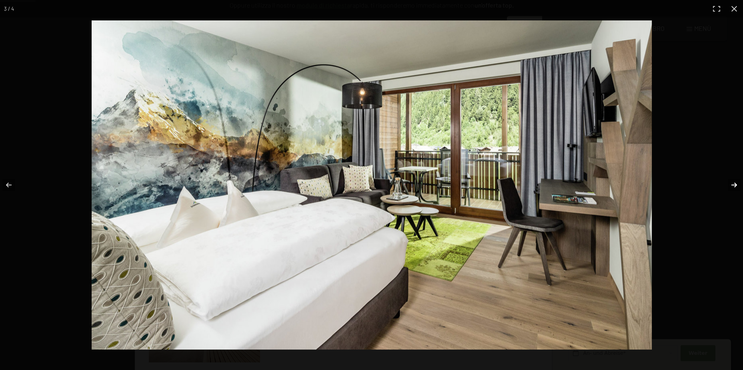
click at [733, 185] on button "button" at bounding box center [729, 185] width 28 height 40
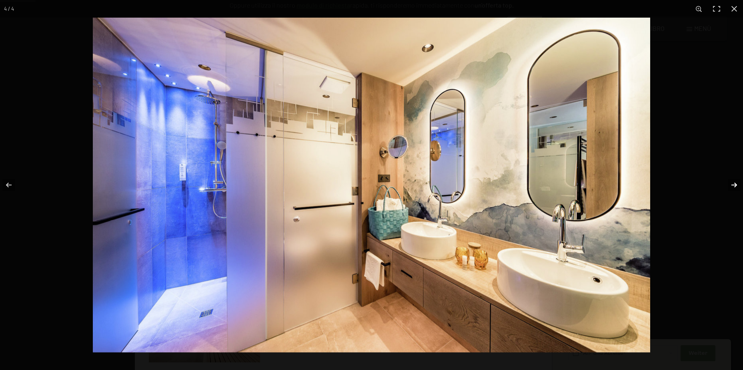
click at [733, 185] on button "button" at bounding box center [729, 185] width 28 height 40
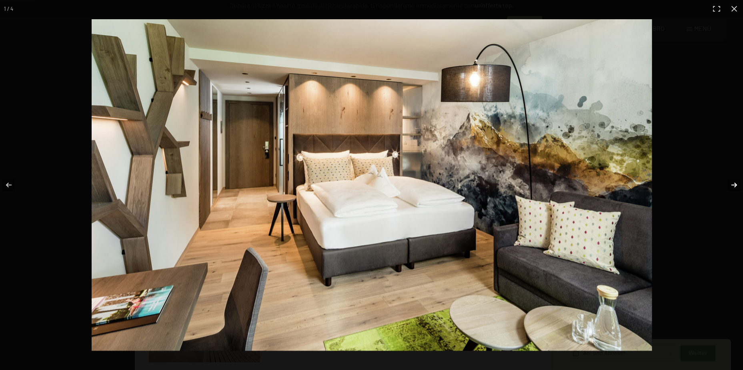
click at [733, 185] on button "button" at bounding box center [729, 185] width 28 height 40
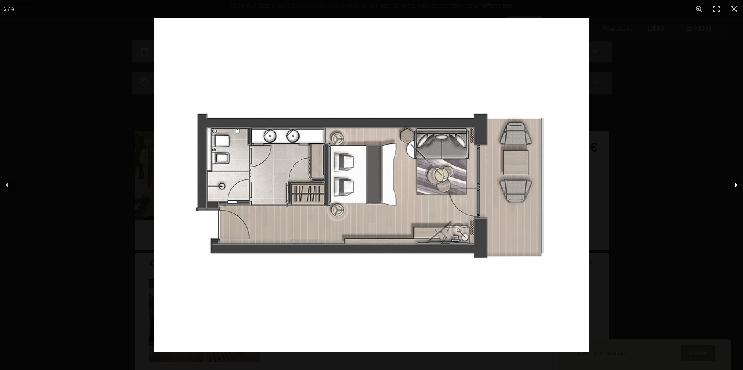
click at [733, 185] on button "button" at bounding box center [729, 185] width 28 height 40
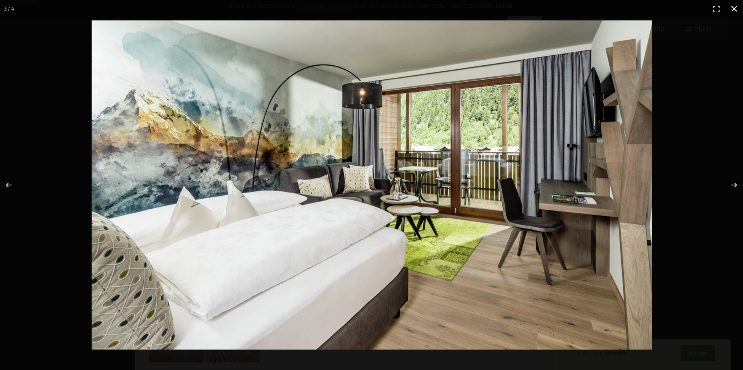
click at [736, 11] on button "button" at bounding box center [735, 9] width 18 height 18
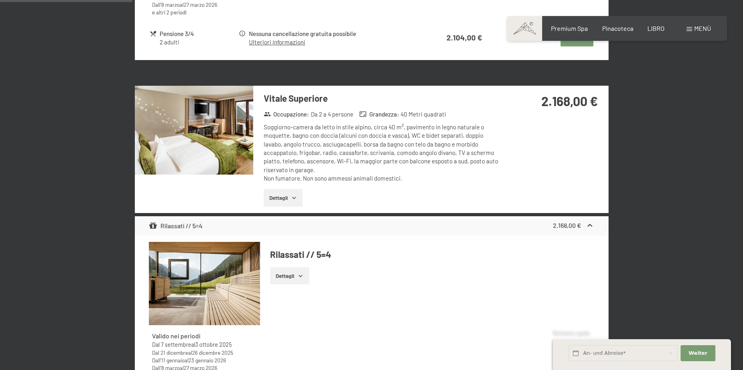
scroll to position [591, 0]
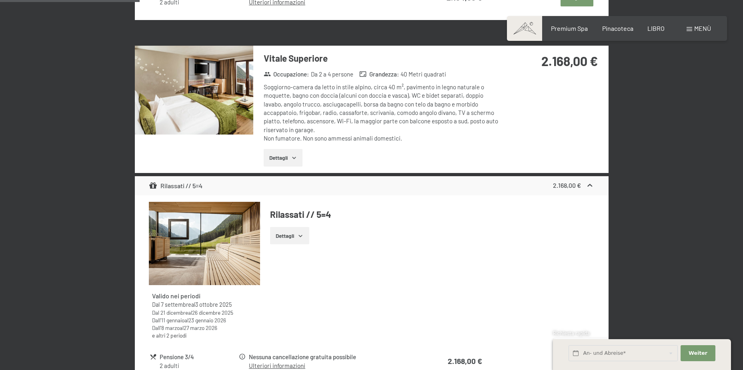
click at [290, 158] on button "Dettagli" at bounding box center [283, 158] width 39 height 18
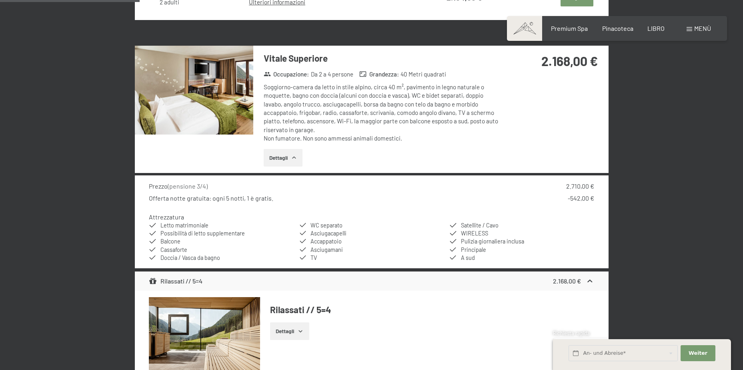
click at [289, 155] on button "Dettagli" at bounding box center [283, 158] width 39 height 18
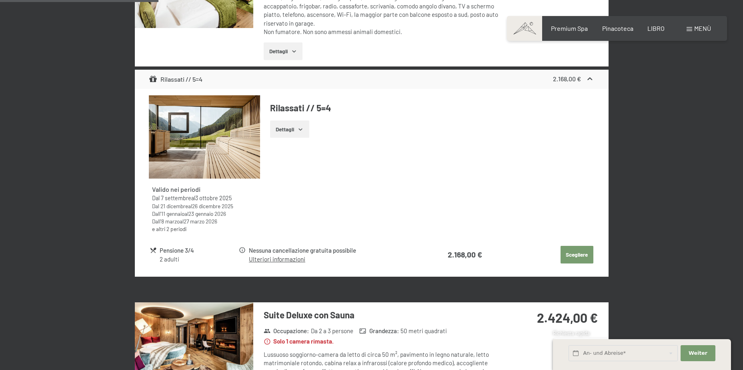
scroll to position [711, 0]
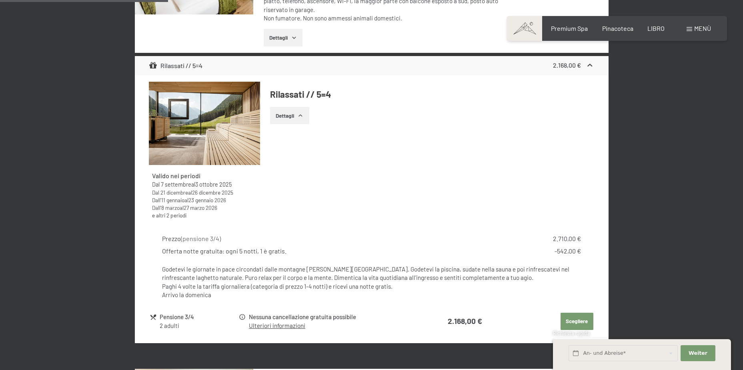
click at [299, 118] on icon "button" at bounding box center [300, 115] width 6 height 6
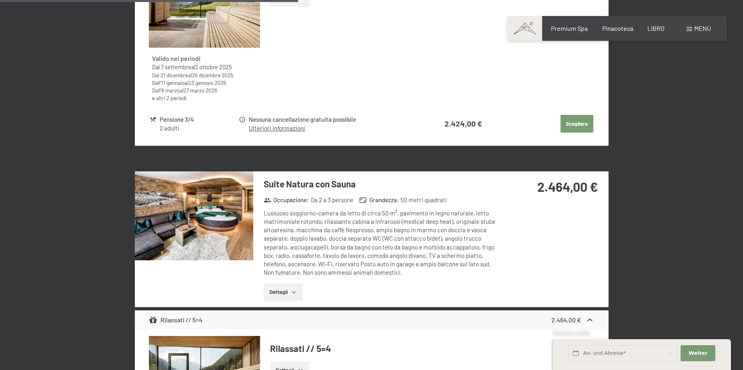
scroll to position [1272, 0]
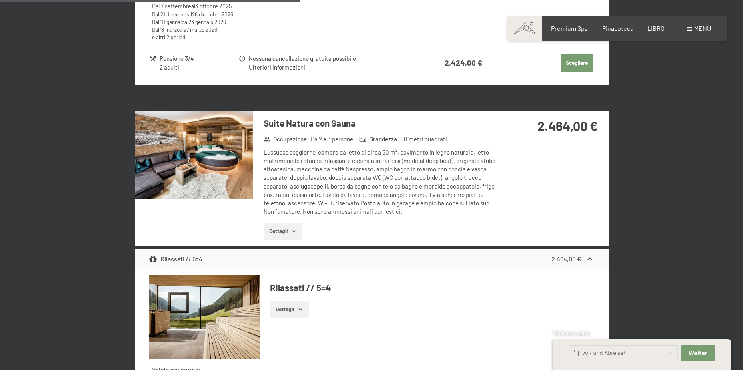
drag, startPoint x: 358, startPoint y: 124, endPoint x: 264, endPoint y: 126, distance: 93.7
click at [264, 126] on h3 "Suite Natura con Sauna" at bounding box center [383, 123] width 238 height 12
click at [367, 121] on h3 "Suite Natura con Sauna" at bounding box center [383, 123] width 238 height 12
drag, startPoint x: 405, startPoint y: 211, endPoint x: 260, endPoint y: 143, distance: 159.7
click at [260, 143] on div "Suite Natura con Sauna Occupazione: Da 2 a 3 persone Grandezza: 50 metri quadra…" at bounding box center [377, 178] width 249 height 136
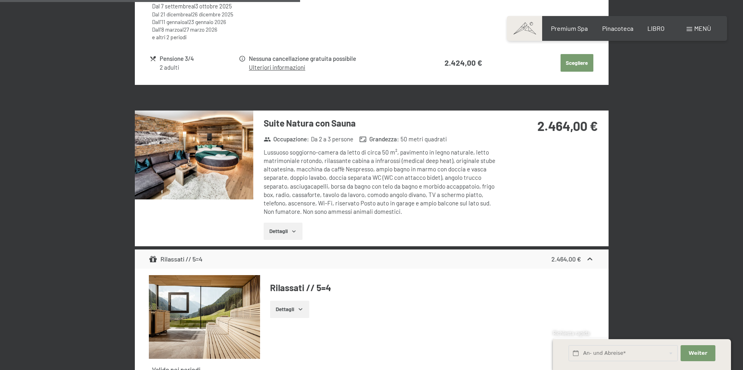
click at [487, 164] on div "Lussuoso soggiorno-camera da letto di circa 50 m², pavimento in legno naturale,…" at bounding box center [383, 182] width 238 height 68
